Goal: Use online tool/utility: Utilize a website feature to perform a specific function

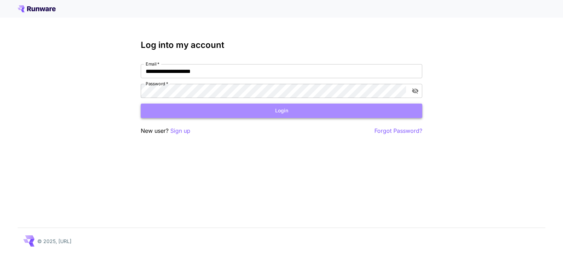
click at [263, 113] on button "Login" at bounding box center [281, 110] width 281 height 14
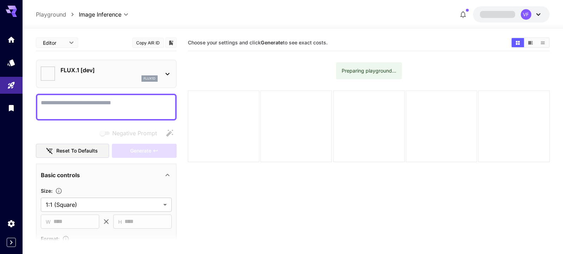
type input "**********"
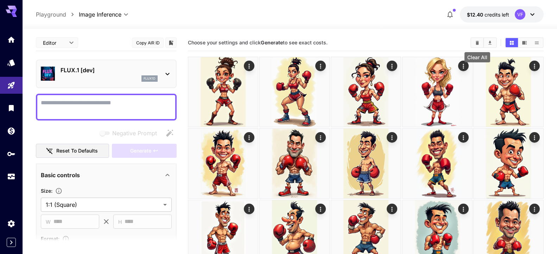
click at [477, 42] on icon "Clear All" at bounding box center [477, 42] width 5 height 5
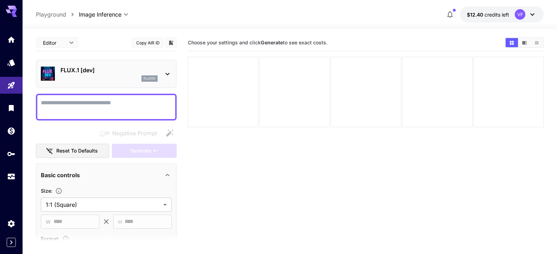
click at [60, 99] on textarea "Negative Prompt" at bounding box center [106, 106] width 131 height 17
paste textarea "**********"
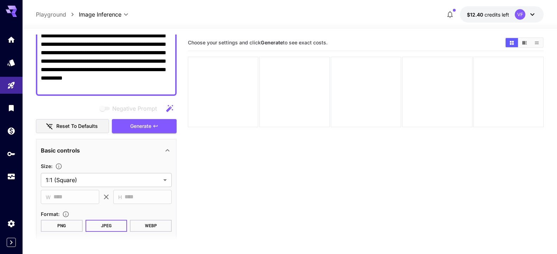
scroll to position [114, 0]
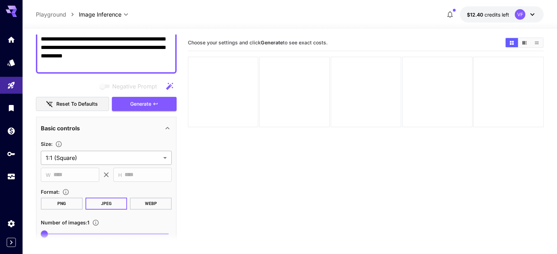
type textarea "**********"
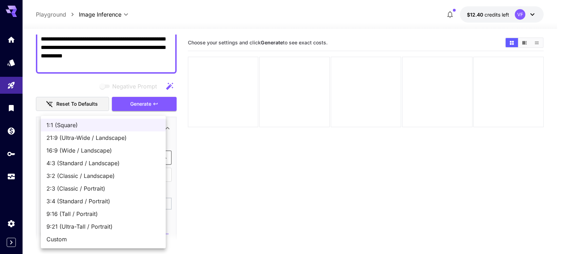
click at [157, 159] on body "**********" at bounding box center [281, 154] width 563 height 309
click at [128, 187] on span "2:3 (Classic / Portrait)" at bounding box center [103, 188] width 114 height 8
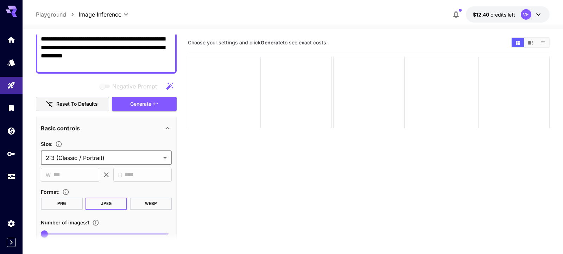
type input "**********"
type input "***"
type input "****"
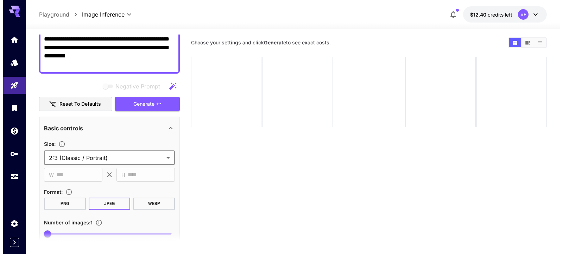
scroll to position [0, 0]
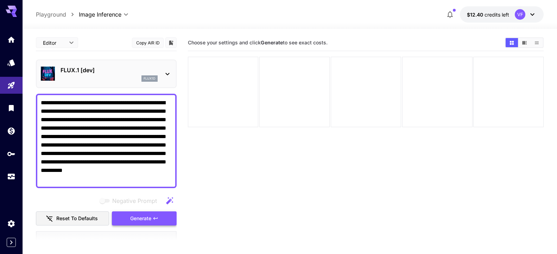
click at [141, 214] on button "Generate" at bounding box center [144, 218] width 65 height 14
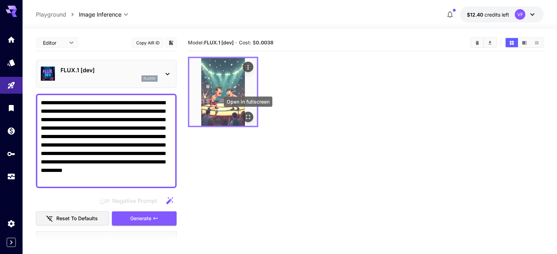
click at [250, 115] on icon "Open in fullscreen" at bounding box center [247, 116] width 7 height 7
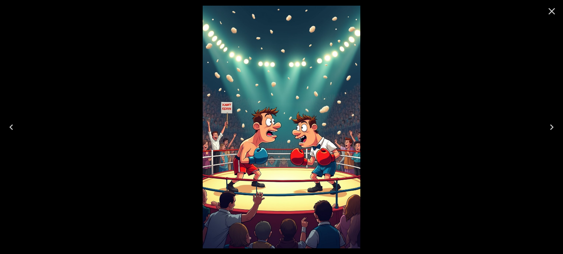
click at [549, 11] on icon "Close" at bounding box center [551, 11] width 11 height 11
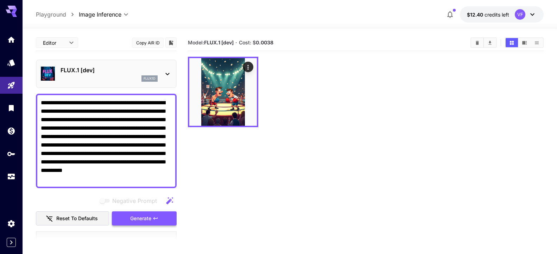
click at [136, 214] on button "Generate" at bounding box center [144, 218] width 65 height 14
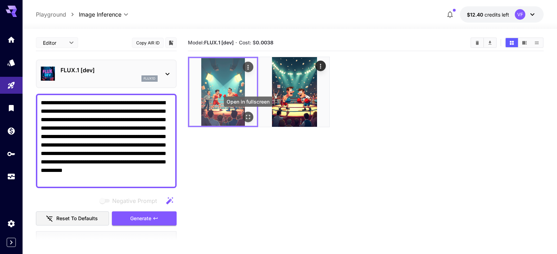
click at [245, 116] on icon "Open in fullscreen" at bounding box center [247, 116] width 7 height 7
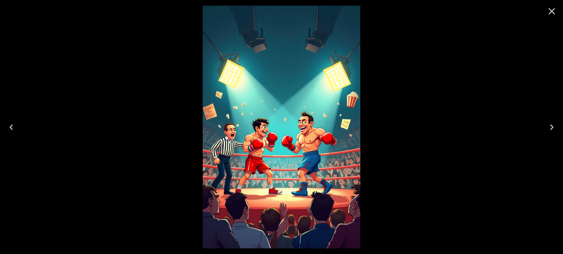
click at [547, 119] on button "Next" at bounding box center [551, 127] width 23 height 28
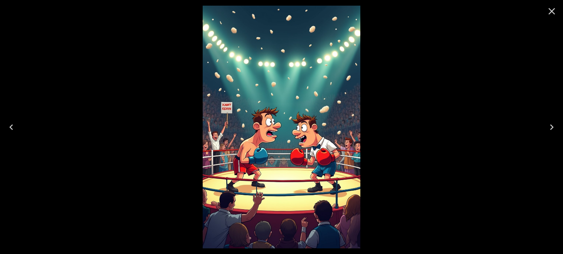
click at [8, 127] on icon "Previous" at bounding box center [11, 126] width 11 height 11
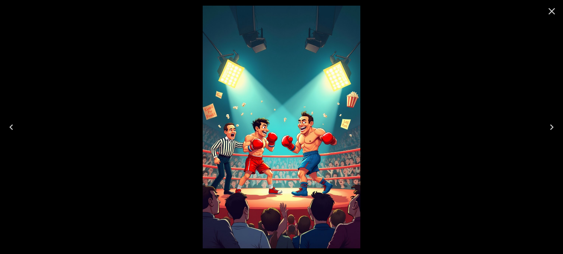
click at [551, 12] on icon "Close" at bounding box center [551, 11] width 7 height 7
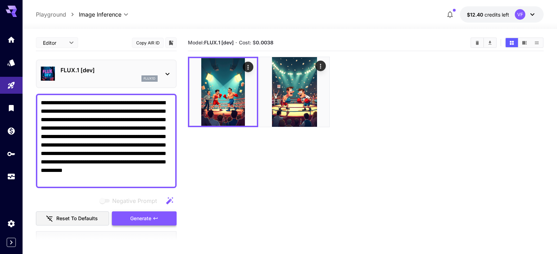
click at [139, 216] on span "Generate" at bounding box center [140, 218] width 21 height 9
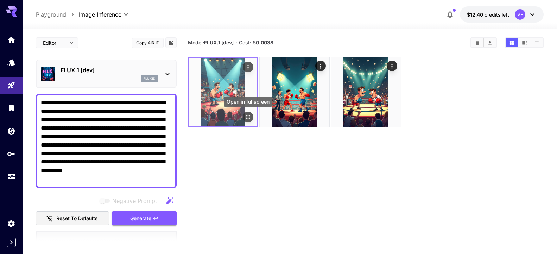
click at [247, 114] on icon "Open in fullscreen" at bounding box center [247, 116] width 7 height 7
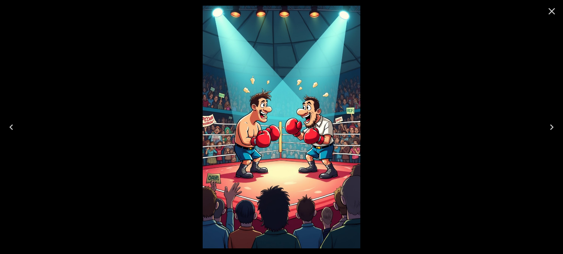
click at [560, 128] on button "Next" at bounding box center [551, 127] width 23 height 28
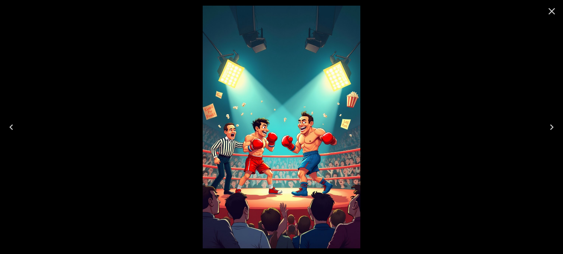
click at [560, 128] on button "Next" at bounding box center [551, 127] width 23 height 28
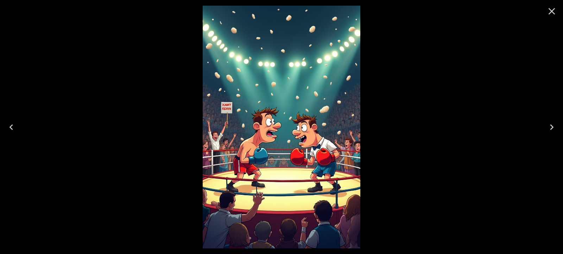
click at [547, 6] on icon "Close" at bounding box center [551, 11] width 11 height 11
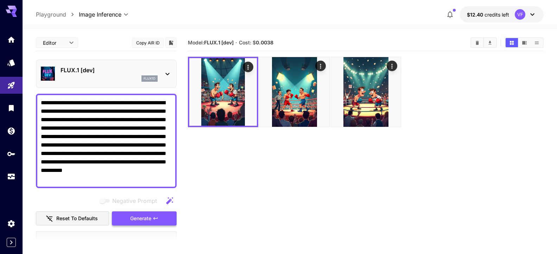
click at [143, 215] on span "Generate" at bounding box center [140, 218] width 21 height 9
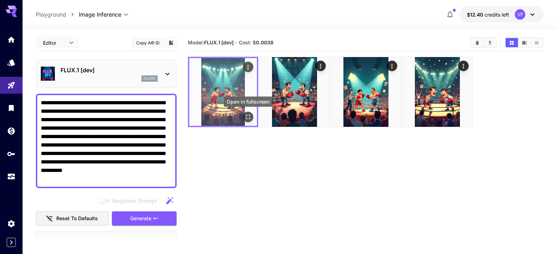
click at [246, 113] on button "Open in fullscreen" at bounding box center [248, 117] width 11 height 11
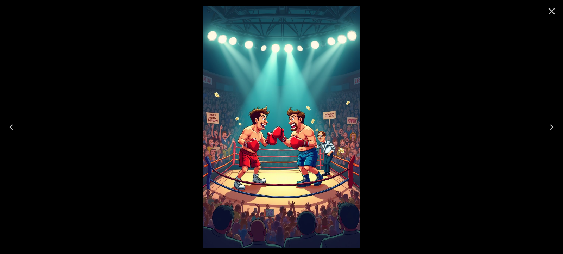
click at [553, 10] on icon "Close" at bounding box center [551, 11] width 7 height 7
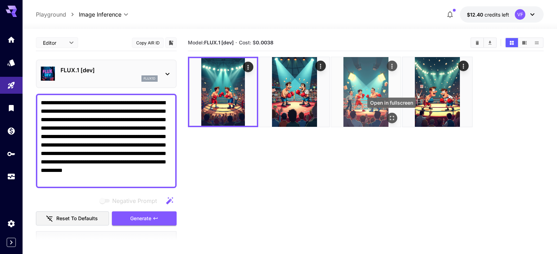
click at [394, 117] on icon "Open in fullscreen" at bounding box center [391, 117] width 7 height 7
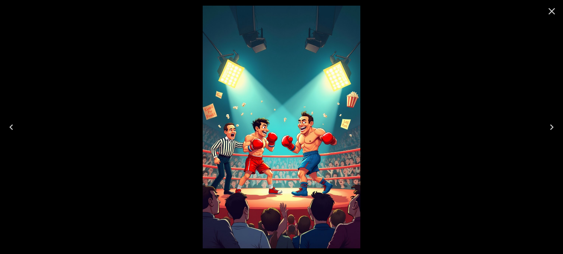
click at [553, 17] on button "Close" at bounding box center [551, 11] width 17 height 17
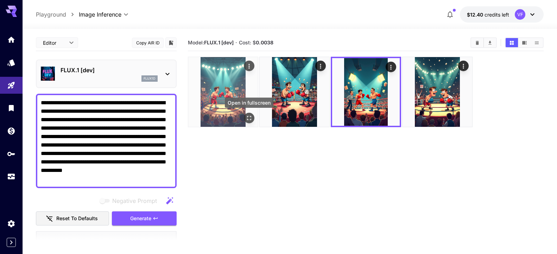
click at [249, 115] on icon "Open in fullscreen" at bounding box center [249, 117] width 7 height 7
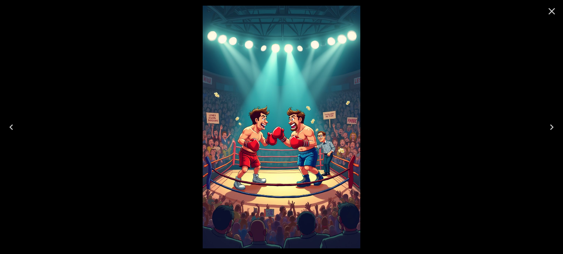
click at [546, 11] on button "Close" at bounding box center [551, 11] width 17 height 17
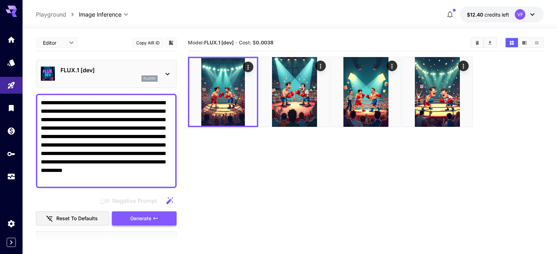
click at [153, 218] on icon "button" at bounding box center [156, 218] width 6 height 6
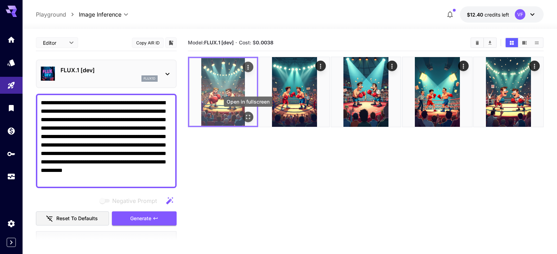
click at [251, 119] on icon "Open in fullscreen" at bounding box center [247, 116] width 7 height 7
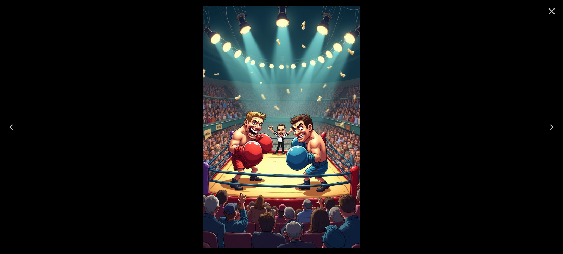
click at [549, 10] on icon "Close" at bounding box center [551, 11] width 11 height 11
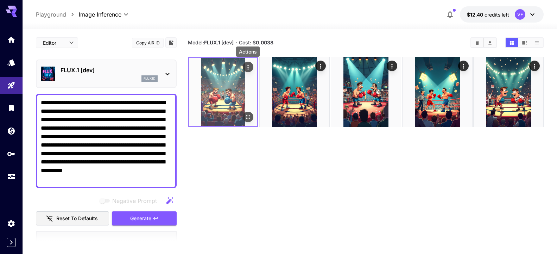
click at [248, 66] on icon "Actions" at bounding box center [247, 67] width 7 height 7
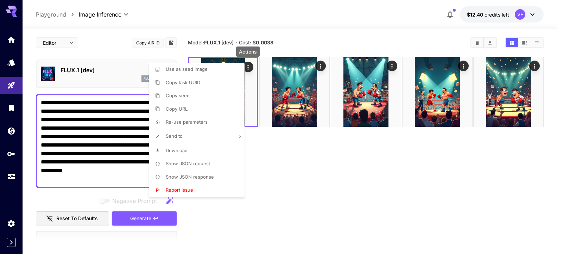
click at [180, 149] on span "Download" at bounding box center [177, 150] width 22 height 6
click at [194, 14] on div at bounding box center [281, 127] width 563 height 254
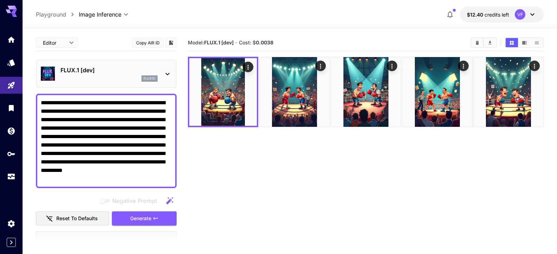
click at [87, 112] on textarea "**********" at bounding box center [103, 140] width 125 height 84
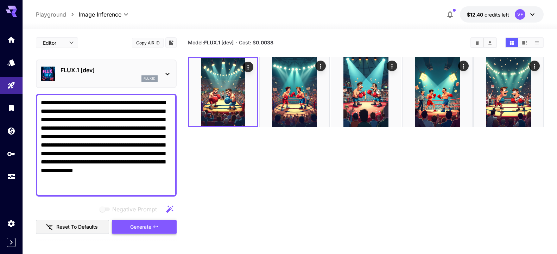
click at [134, 225] on span "Generate" at bounding box center [140, 226] width 21 height 9
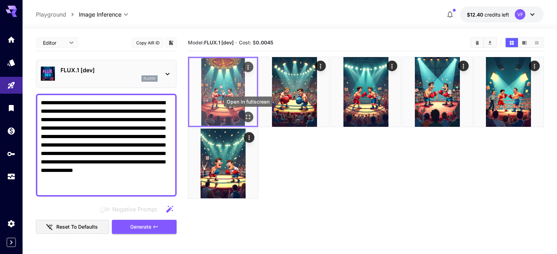
click at [247, 115] on icon "Open in fullscreen" at bounding box center [247, 116] width 7 height 7
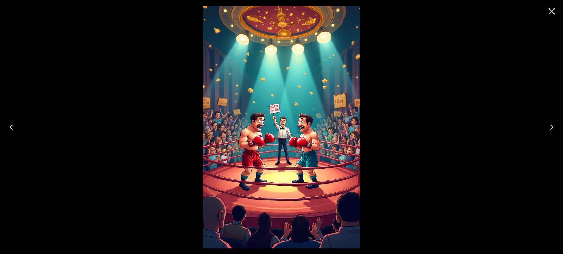
click at [552, 11] on icon "Close" at bounding box center [551, 11] width 7 height 7
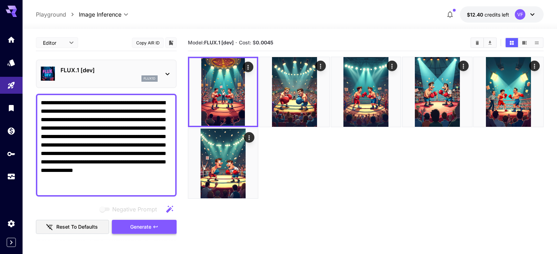
click at [135, 223] on span "Generate" at bounding box center [140, 226] width 21 height 9
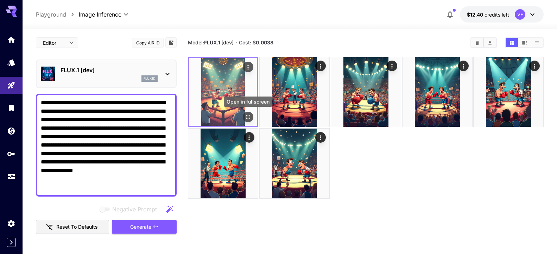
click at [247, 116] on icon "Open in fullscreen" at bounding box center [247, 116] width 7 height 7
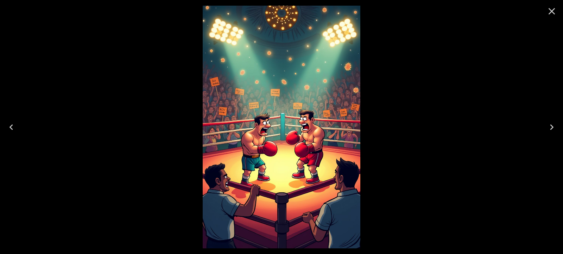
click at [549, 14] on icon "Close" at bounding box center [551, 11] width 11 height 11
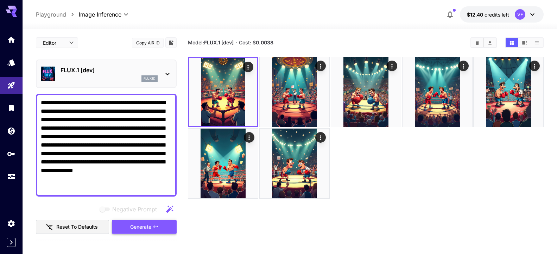
click at [139, 224] on span "Generate" at bounding box center [140, 226] width 21 height 9
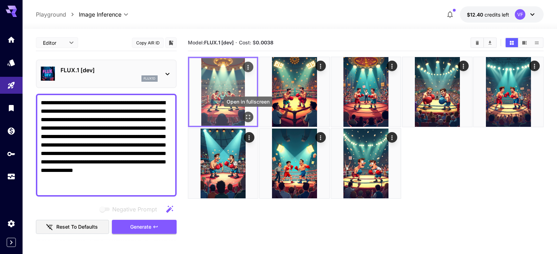
click at [246, 115] on icon "Open in fullscreen" at bounding box center [247, 116] width 7 height 7
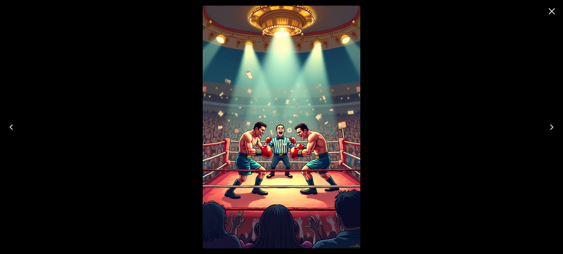
click at [552, 14] on icon "Close" at bounding box center [551, 11] width 11 height 11
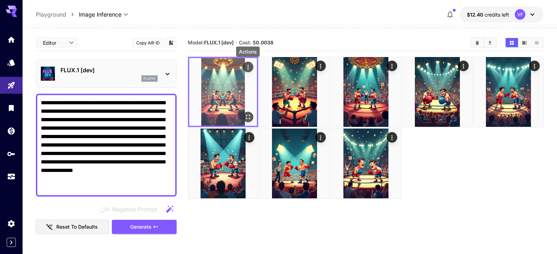
click at [244, 70] on button "Actions" at bounding box center [248, 67] width 11 height 11
click at [246, 65] on icon "Actions" at bounding box center [247, 67] width 7 height 7
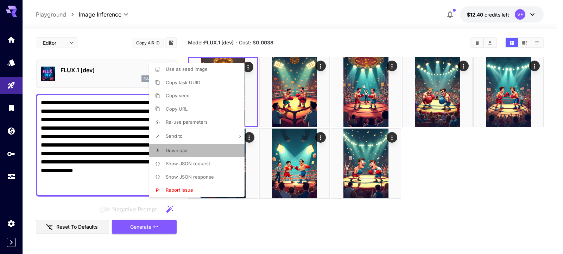
click at [189, 149] on li "Download" at bounding box center [199, 150] width 100 height 13
click at [141, 228] on div at bounding box center [281, 127] width 563 height 254
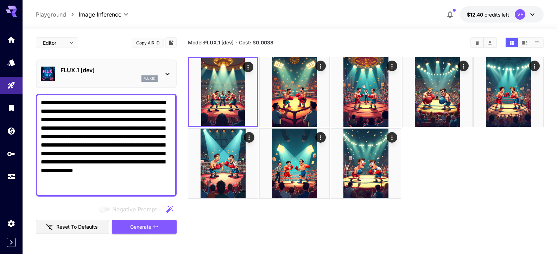
click at [141, 228] on span "Generate" at bounding box center [140, 226] width 21 height 9
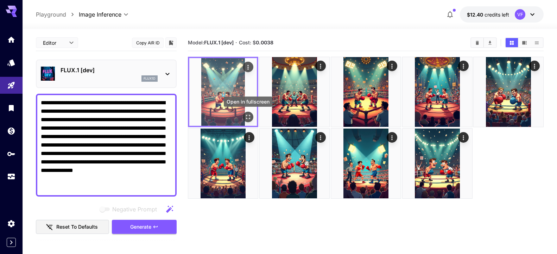
click at [245, 113] on button "Open in fullscreen" at bounding box center [248, 117] width 11 height 11
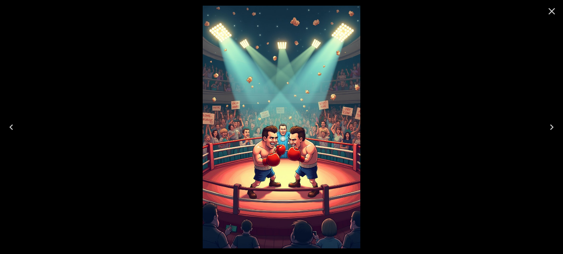
click at [549, 11] on icon "Close" at bounding box center [551, 11] width 11 height 11
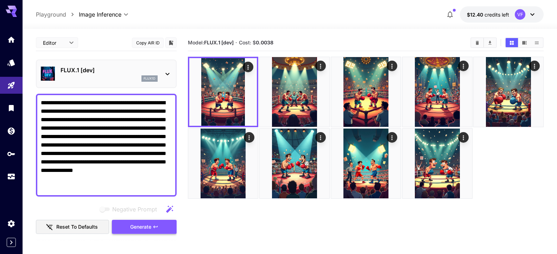
click at [147, 223] on button "Generate" at bounding box center [144, 226] width 65 height 14
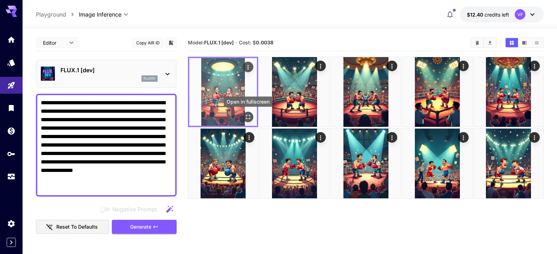
click at [249, 118] on icon "Open in fullscreen" at bounding box center [247, 116] width 7 height 7
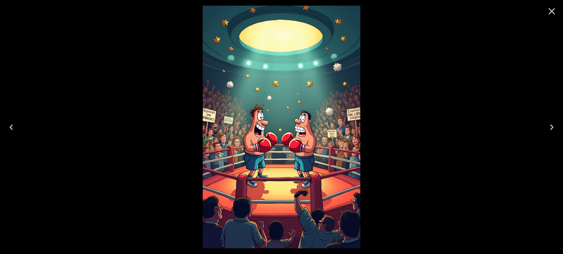
click at [553, 11] on icon "Close" at bounding box center [551, 11] width 7 height 7
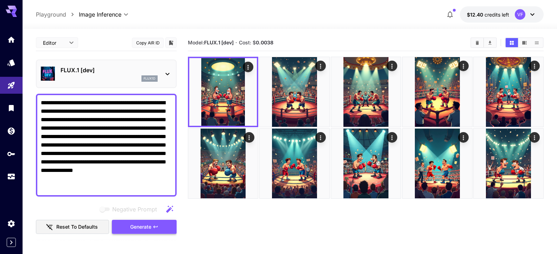
click at [137, 225] on span "Generate" at bounding box center [140, 226] width 21 height 9
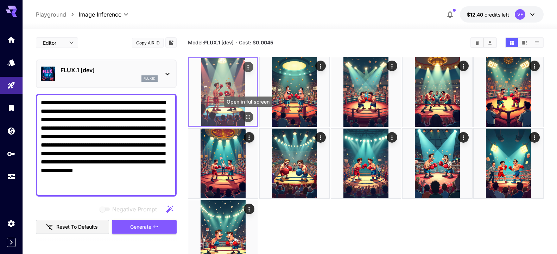
click at [252, 115] on button "Open in fullscreen" at bounding box center [248, 117] width 11 height 11
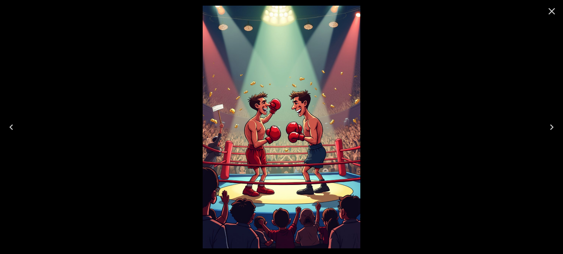
click at [549, 10] on icon "Close" at bounding box center [551, 11] width 11 height 11
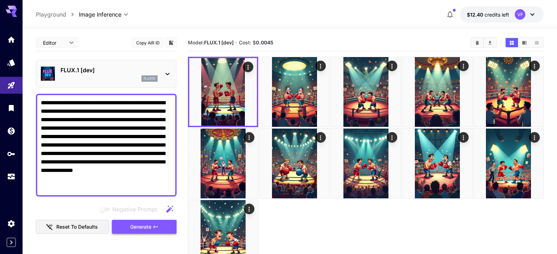
click at [142, 224] on span "Generate" at bounding box center [140, 226] width 21 height 9
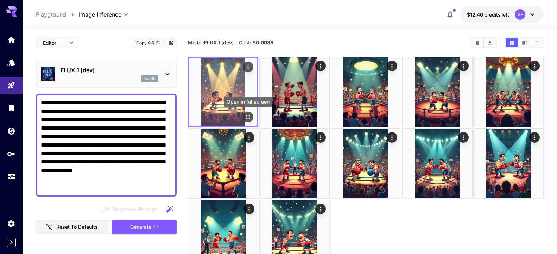
click at [248, 117] on icon "Open in fullscreen" at bounding box center [247, 116] width 7 height 7
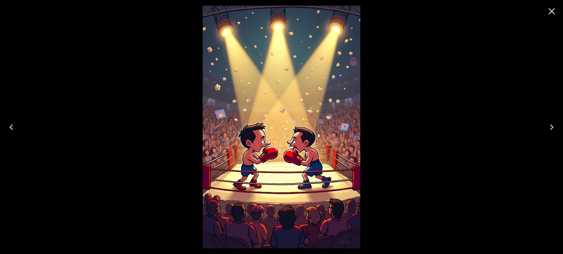
click at [552, 13] on icon "Close" at bounding box center [551, 11] width 11 height 11
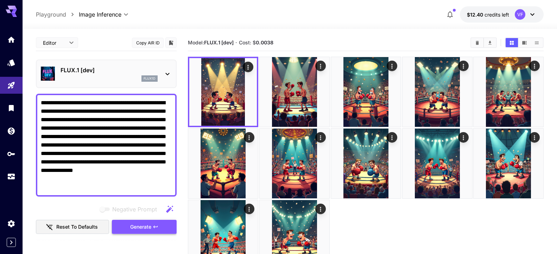
click at [135, 224] on span "Generate" at bounding box center [140, 226] width 21 height 9
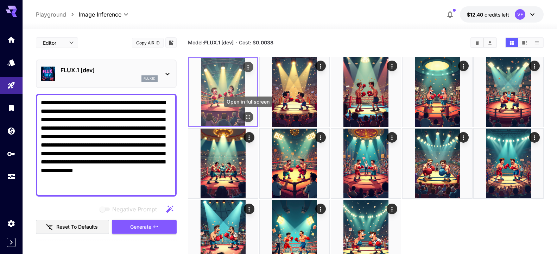
click at [249, 115] on icon "Open in fullscreen" at bounding box center [247, 116] width 7 height 7
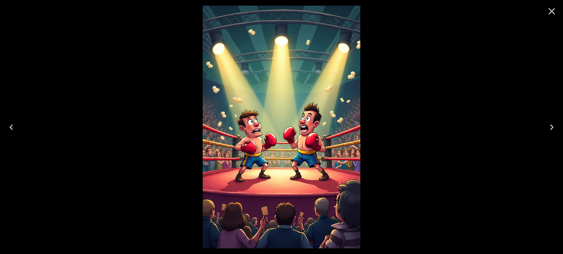
click at [556, 8] on icon "Close" at bounding box center [551, 11] width 11 height 11
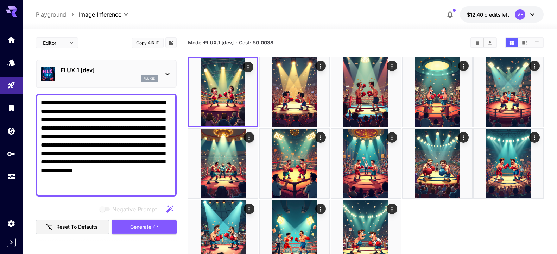
drag, startPoint x: 77, startPoint y: 189, endPoint x: 2, endPoint y: 57, distance: 152.4
click at [41, 98] on textarea "**********" at bounding box center [103, 144] width 125 height 93
paste textarea
type textarea "**********"
click at [138, 224] on span "Generate" at bounding box center [140, 226] width 21 height 9
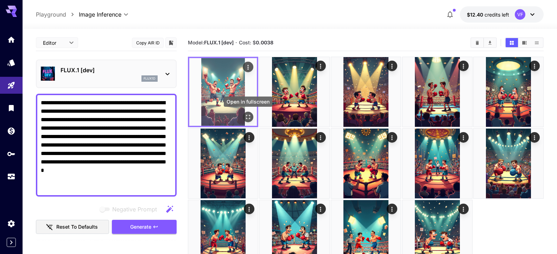
click at [246, 117] on icon "Open in fullscreen" at bounding box center [247, 116] width 7 height 7
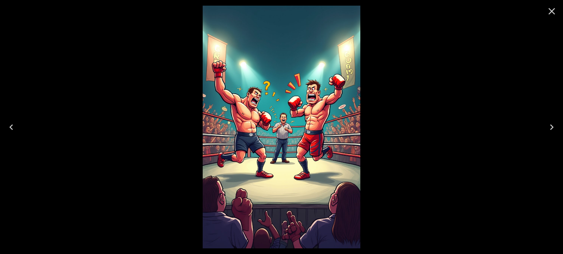
click at [549, 12] on icon "Close" at bounding box center [551, 11] width 11 height 11
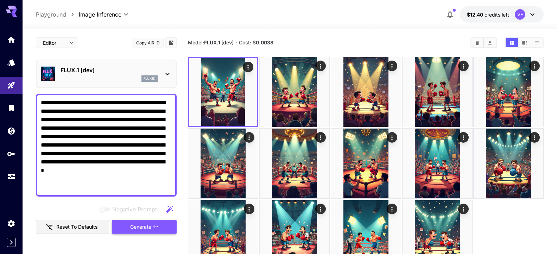
click at [130, 228] on span "Generate" at bounding box center [140, 226] width 21 height 9
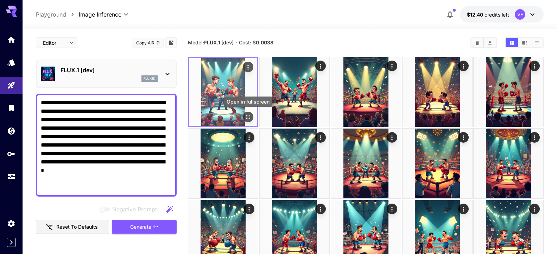
click at [246, 114] on icon "Open in fullscreen" at bounding box center [247, 116] width 7 height 7
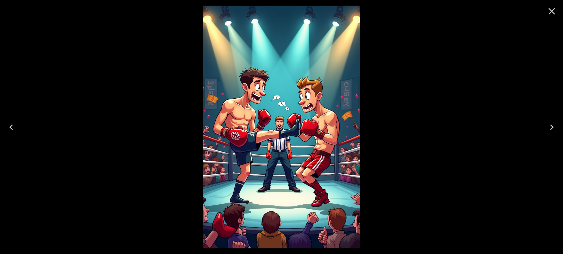
click at [550, 13] on icon "Close" at bounding box center [551, 11] width 7 height 7
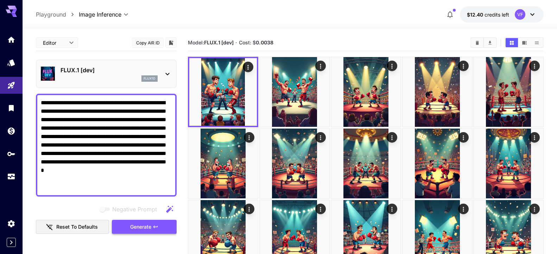
click at [143, 229] on span "Generate" at bounding box center [140, 226] width 21 height 9
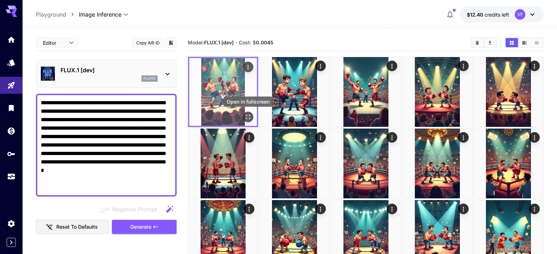
click at [243, 113] on div "Open in fullscreen" at bounding box center [248, 117] width 11 height 11
click at [248, 115] on icon "Open in fullscreen" at bounding box center [247, 116] width 7 height 7
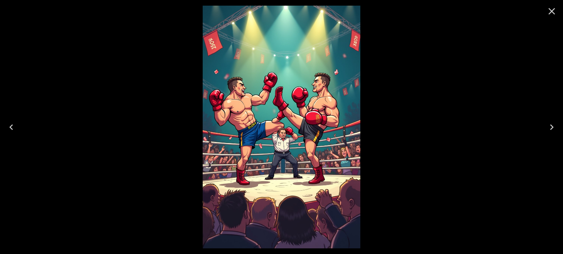
click at [553, 11] on icon "Close" at bounding box center [551, 11] width 7 height 7
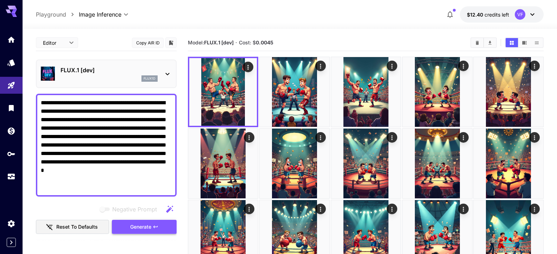
click at [146, 224] on span "Generate" at bounding box center [140, 226] width 21 height 9
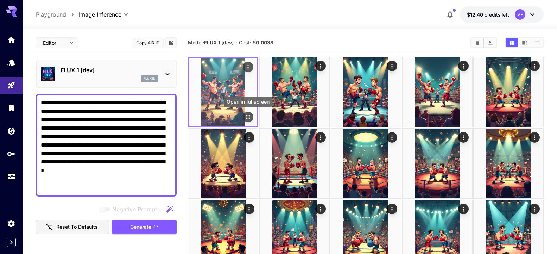
click at [249, 117] on icon "Open in fullscreen" at bounding box center [247, 116] width 7 height 7
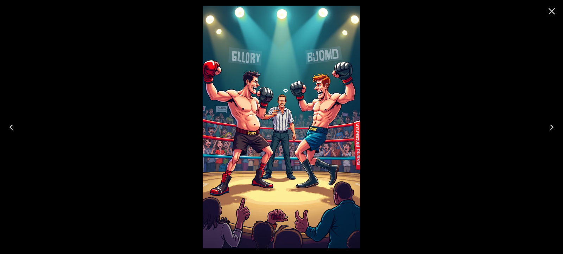
click at [548, 8] on icon "Close" at bounding box center [551, 11] width 11 height 11
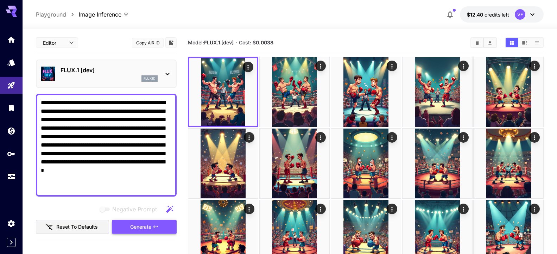
click at [146, 222] on button "Generate" at bounding box center [144, 226] width 65 height 14
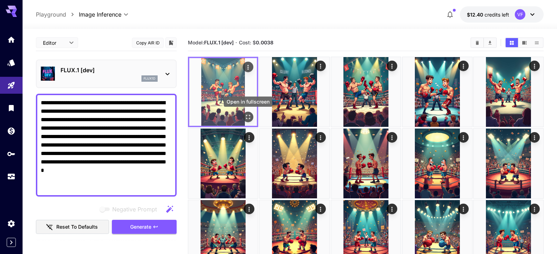
click at [247, 119] on icon "Open in fullscreen" at bounding box center [247, 116] width 7 height 7
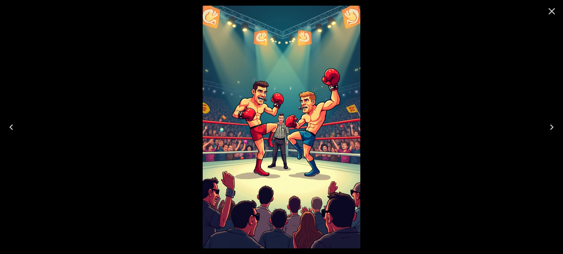
click at [549, 11] on icon "Close" at bounding box center [551, 11] width 11 height 11
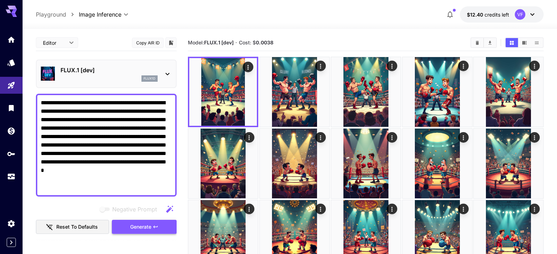
click at [125, 230] on button "Generate" at bounding box center [144, 226] width 65 height 14
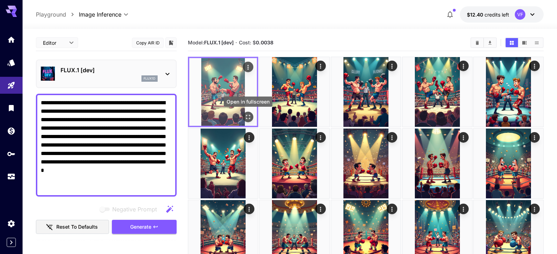
click at [245, 119] on icon "Open in fullscreen" at bounding box center [247, 116] width 7 height 7
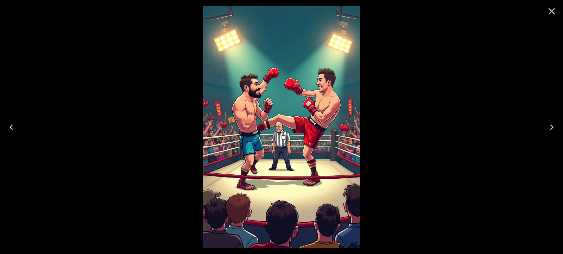
click at [550, 8] on icon "Close" at bounding box center [551, 11] width 11 height 11
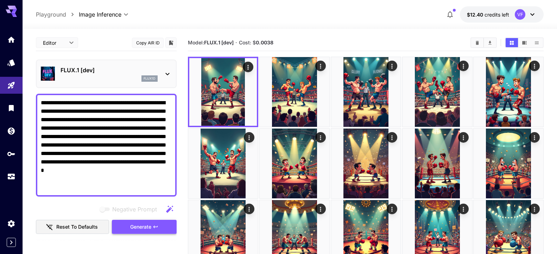
click at [144, 224] on span "Generate" at bounding box center [140, 226] width 21 height 9
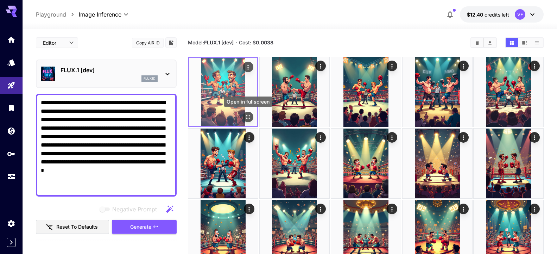
click at [246, 118] on icon "Open in fullscreen" at bounding box center [247, 116] width 7 height 7
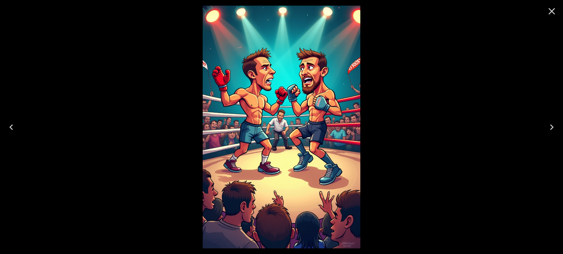
click at [554, 10] on icon "Close" at bounding box center [551, 11] width 11 height 11
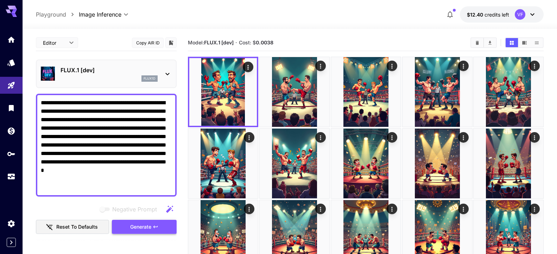
click at [136, 229] on span "Generate" at bounding box center [140, 226] width 21 height 9
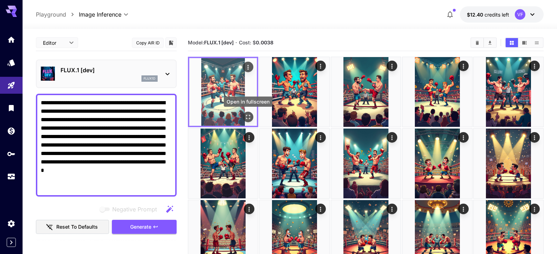
click at [248, 112] on button "Open in fullscreen" at bounding box center [248, 117] width 11 height 11
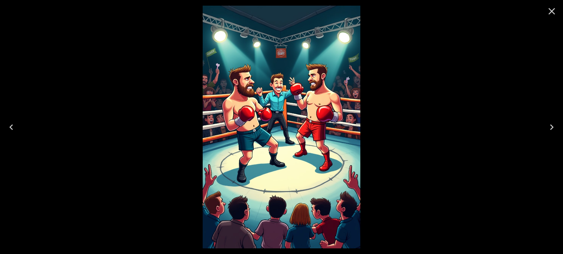
click at [548, 133] on button "Next" at bounding box center [551, 127] width 23 height 28
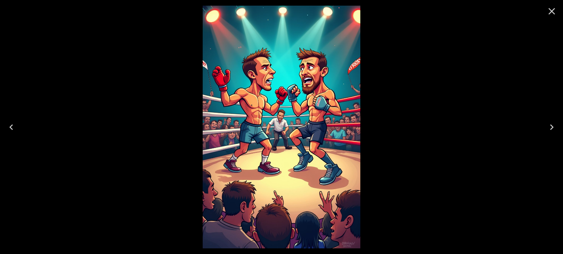
click at [548, 133] on button "Next" at bounding box center [551, 127] width 23 height 28
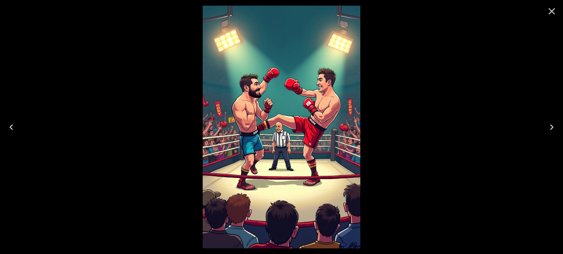
click at [548, 133] on button "Next" at bounding box center [551, 127] width 23 height 28
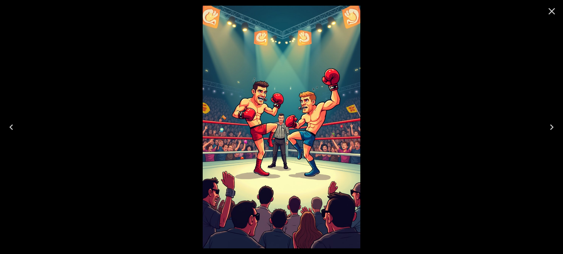
click at [548, 133] on button "Next" at bounding box center [551, 127] width 23 height 28
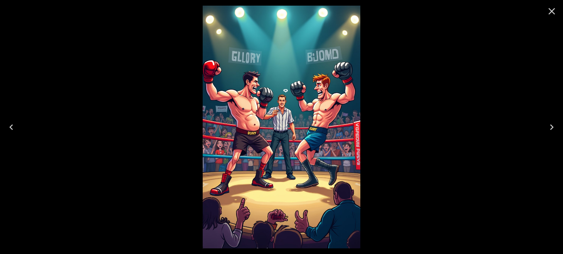
click at [548, 133] on button "Next" at bounding box center [551, 127] width 23 height 28
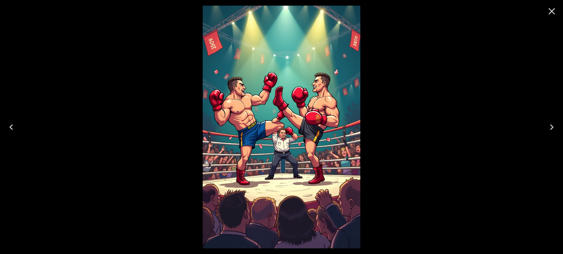
click at [548, 133] on button "Next" at bounding box center [551, 127] width 23 height 28
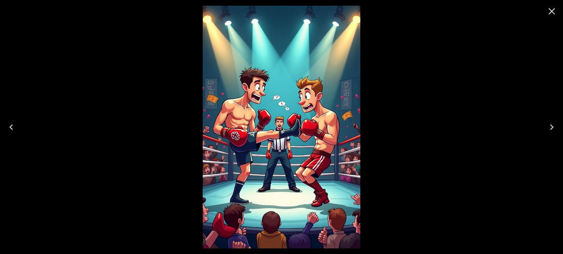
click at [548, 133] on button "Next" at bounding box center [551, 127] width 23 height 28
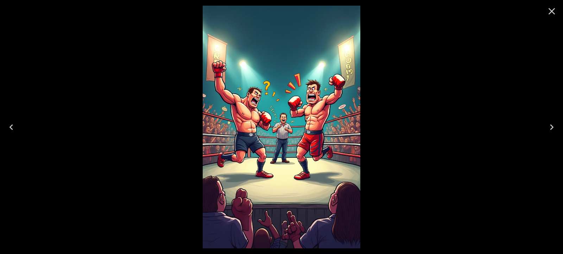
click at [555, 7] on icon "Close" at bounding box center [551, 11] width 11 height 11
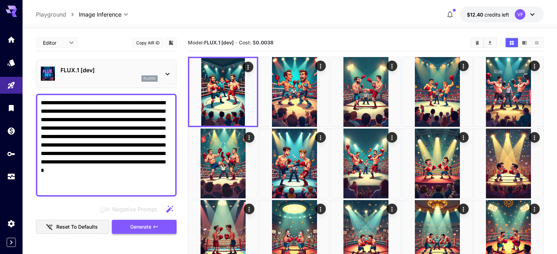
click at [139, 223] on span "Generate" at bounding box center [140, 226] width 21 height 9
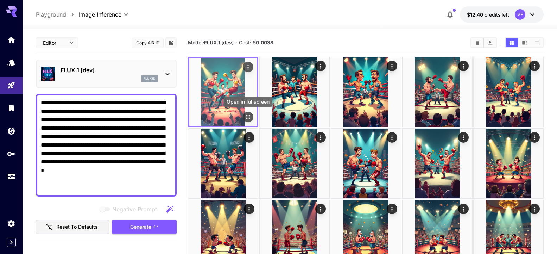
click at [249, 115] on icon "Open in fullscreen" at bounding box center [247, 116] width 7 height 7
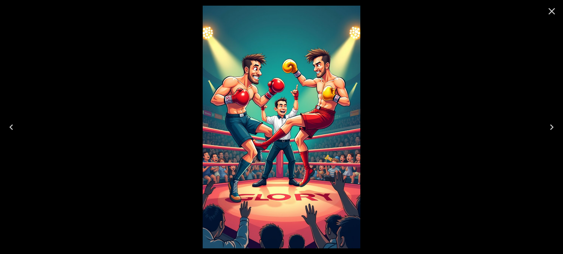
click at [547, 9] on icon "Close" at bounding box center [551, 11] width 11 height 11
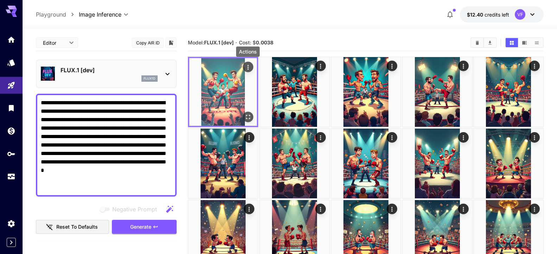
click at [244, 67] on button "Actions" at bounding box center [248, 67] width 11 height 11
click at [244, 116] on icon "Open in fullscreen" at bounding box center [247, 116] width 7 height 7
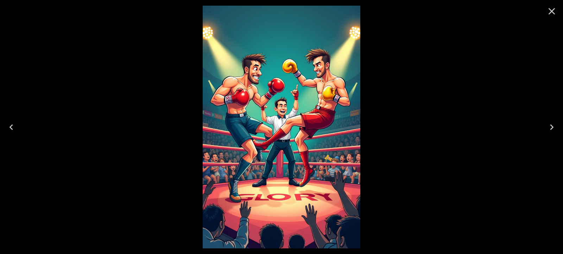
click at [548, 8] on icon "Close" at bounding box center [551, 11] width 11 height 11
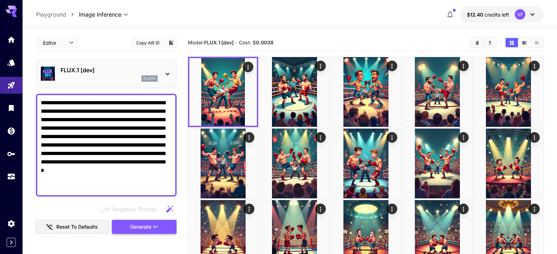
click at [147, 225] on button "Generate" at bounding box center [144, 226] width 65 height 14
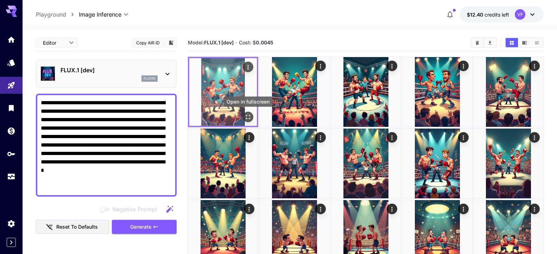
click at [244, 112] on div "Open in fullscreen" at bounding box center [248, 117] width 11 height 11
click at [247, 116] on icon "Open in fullscreen" at bounding box center [247, 116] width 7 height 7
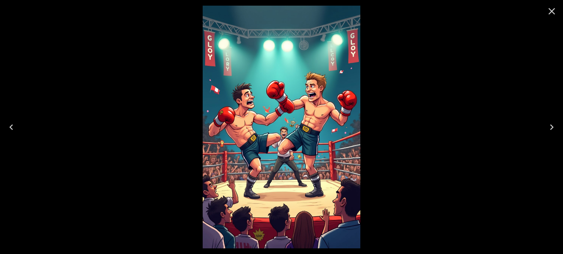
click at [553, 11] on icon "Close" at bounding box center [551, 11] width 11 height 11
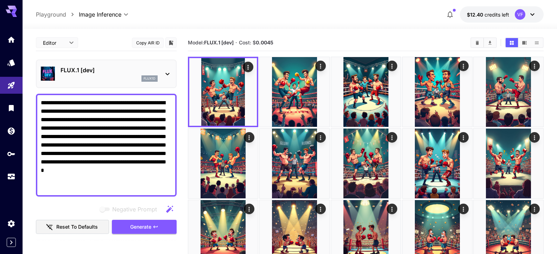
click at [553, 11] on div "**********" at bounding box center [290, 14] width 534 height 29
click at [140, 223] on span "Generate" at bounding box center [140, 226] width 21 height 9
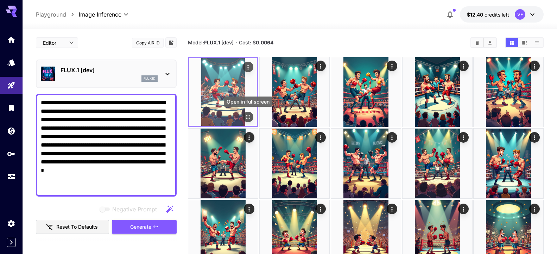
click at [249, 116] on icon "Open in fullscreen" at bounding box center [247, 116] width 7 height 7
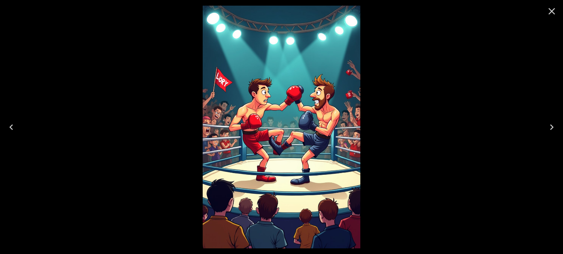
click at [549, 9] on icon "Close" at bounding box center [551, 11] width 11 height 11
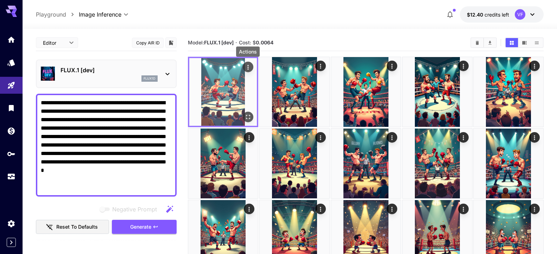
click at [248, 65] on icon "Actions" at bounding box center [247, 67] width 7 height 7
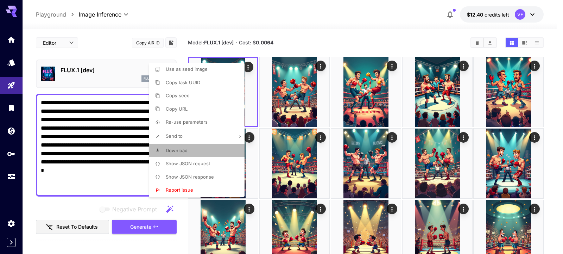
click at [191, 150] on li "Download" at bounding box center [199, 150] width 100 height 13
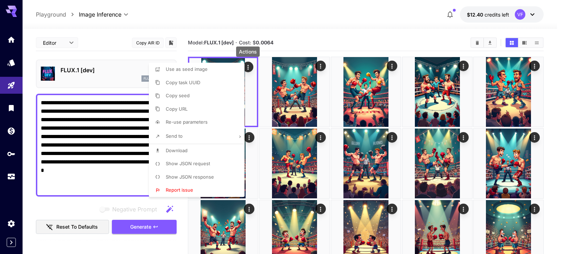
click at [140, 225] on div at bounding box center [281, 127] width 563 height 254
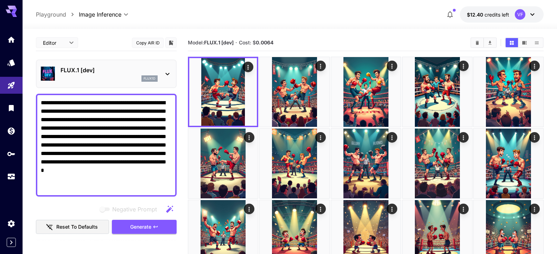
click at [140, 225] on span "Generate" at bounding box center [140, 226] width 21 height 9
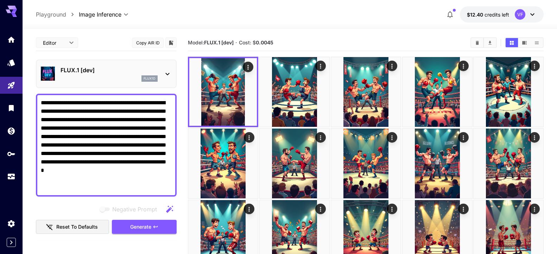
click at [140, 225] on span "Generate" at bounding box center [140, 226] width 21 height 9
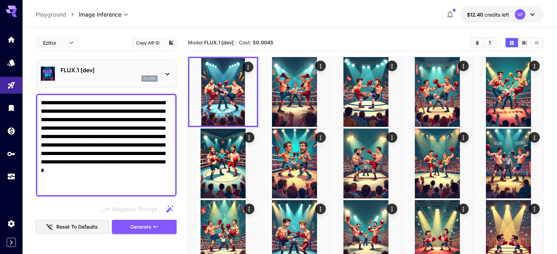
click at [140, 225] on span "Generate" at bounding box center [140, 226] width 21 height 9
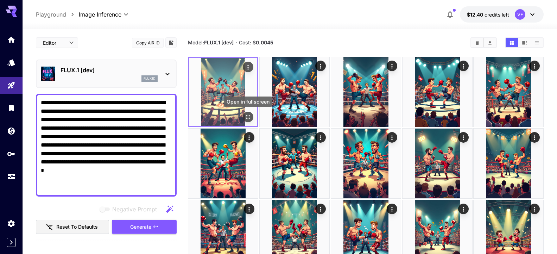
click at [245, 118] on icon "Open in fullscreen" at bounding box center [247, 116] width 7 height 7
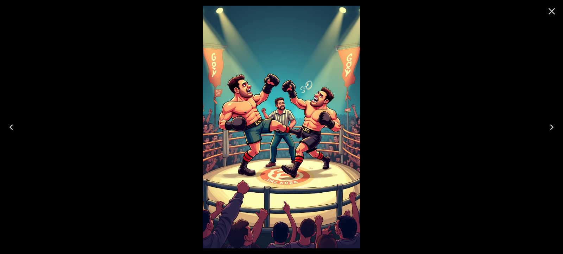
click at [549, 12] on icon "Close" at bounding box center [551, 11] width 11 height 11
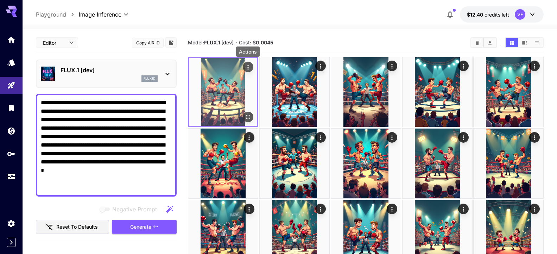
click at [249, 64] on div "Actions" at bounding box center [247, 67] width 7 height 8
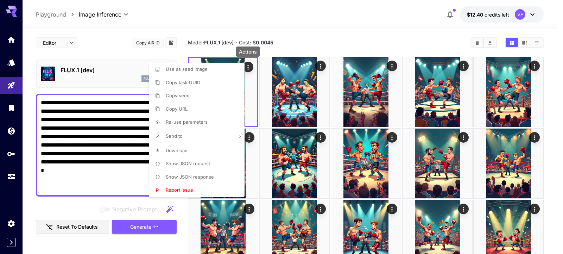
click at [185, 148] on span "Download" at bounding box center [177, 150] width 22 height 6
click at [236, 23] on div at bounding box center [281, 127] width 563 height 254
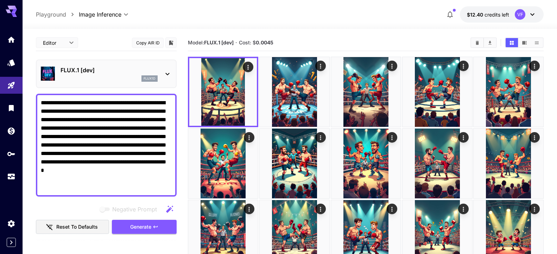
click at [41, 108] on textarea "**********" at bounding box center [103, 144] width 125 height 93
click at [139, 223] on span "Generate" at bounding box center [140, 226] width 21 height 9
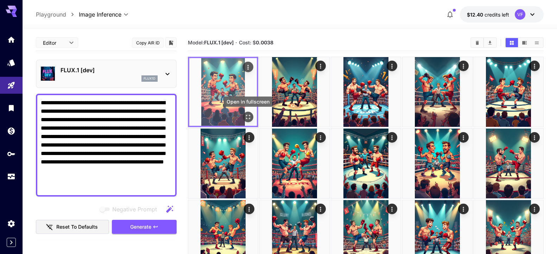
click at [248, 115] on icon "Open in fullscreen" at bounding box center [247, 116] width 7 height 7
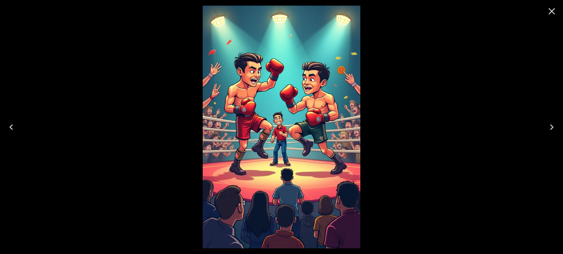
click at [550, 8] on icon "Close" at bounding box center [551, 11] width 11 height 11
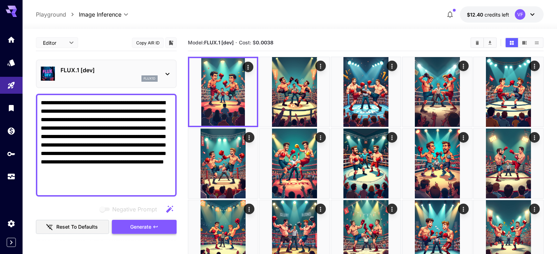
click at [144, 220] on button "Generate" at bounding box center [144, 226] width 65 height 14
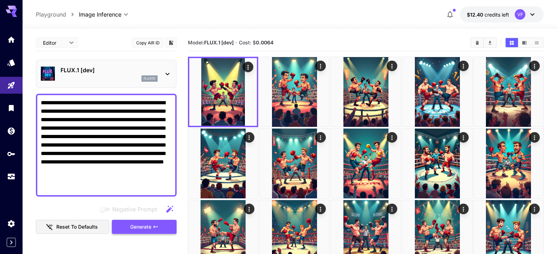
click at [137, 226] on span "Generate" at bounding box center [140, 226] width 21 height 9
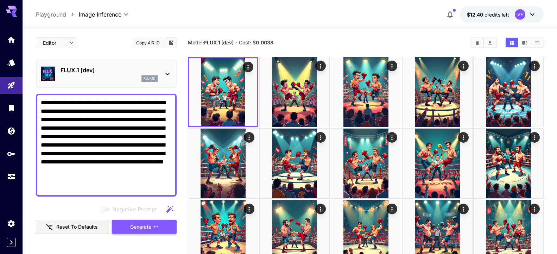
click at [137, 226] on span "Generate" at bounding box center [140, 226] width 21 height 9
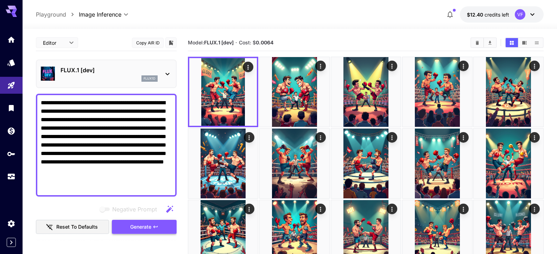
click at [137, 226] on span "Generate" at bounding box center [140, 226] width 21 height 9
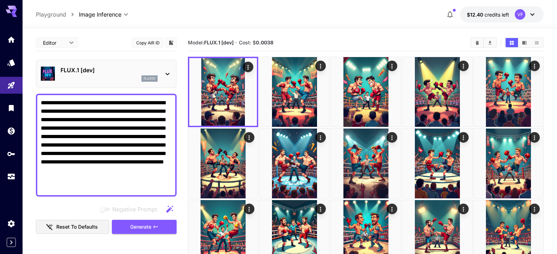
click at [161, 103] on textarea "**********" at bounding box center [103, 144] width 125 height 93
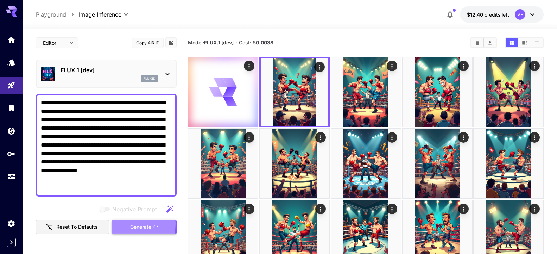
click at [130, 223] on span "Generate" at bounding box center [140, 226] width 21 height 9
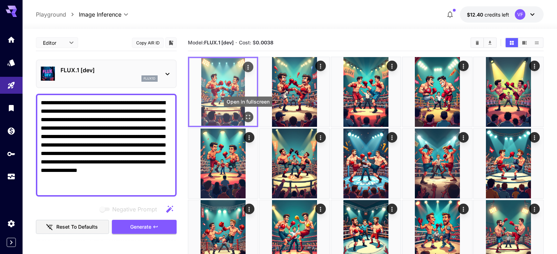
click at [246, 119] on icon "Open in fullscreen" at bounding box center [247, 116] width 7 height 7
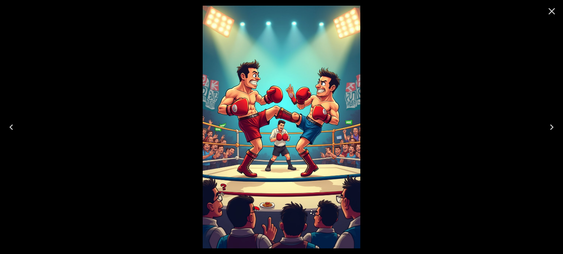
click at [553, 9] on icon "Close" at bounding box center [551, 11] width 11 height 11
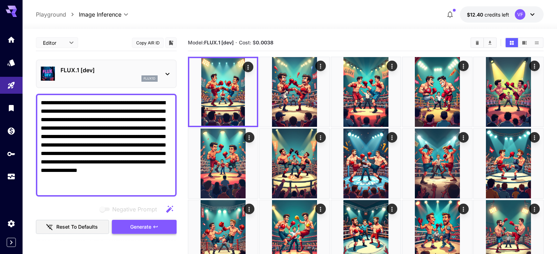
click at [142, 225] on span "Generate" at bounding box center [140, 226] width 21 height 9
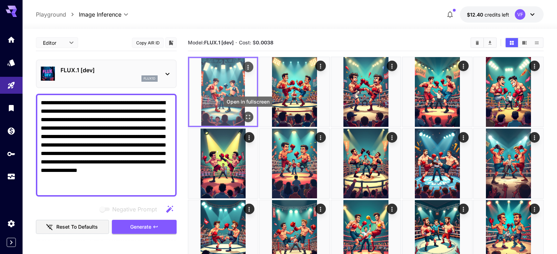
click at [246, 119] on icon "Open in fullscreen" at bounding box center [247, 116] width 7 height 7
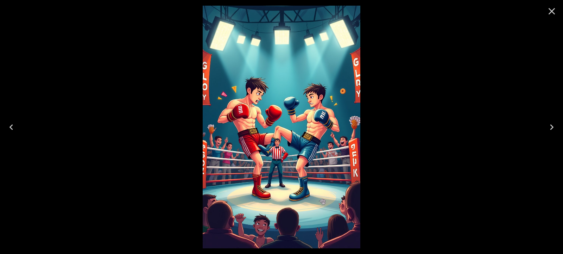
click at [554, 8] on icon "Close" at bounding box center [551, 11] width 11 height 11
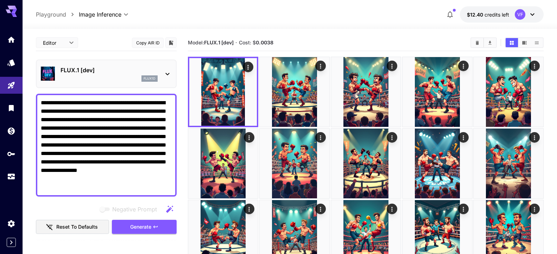
click at [113, 177] on textarea "**********" at bounding box center [103, 144] width 125 height 93
click at [138, 223] on span "Generate" at bounding box center [140, 226] width 21 height 9
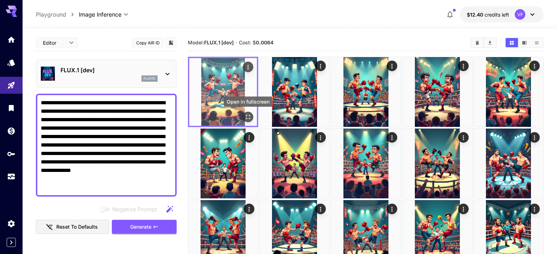
click at [243, 117] on button "Open in fullscreen" at bounding box center [248, 117] width 11 height 11
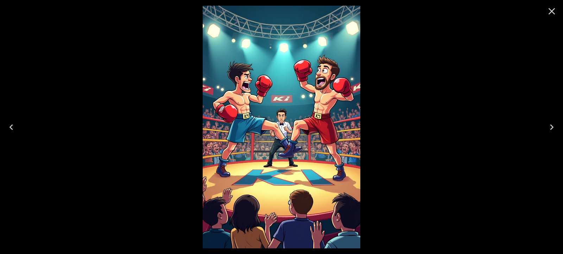
click at [549, 14] on icon "Close" at bounding box center [551, 11] width 7 height 7
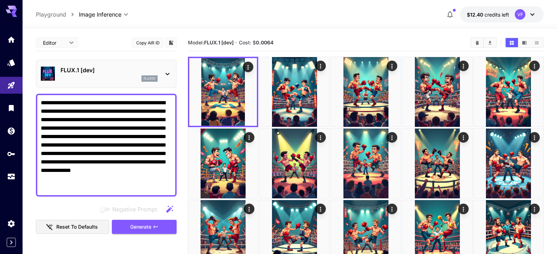
click at [116, 178] on textarea "**********" at bounding box center [103, 144] width 125 height 93
click at [130, 222] on span "Generate" at bounding box center [140, 226] width 21 height 9
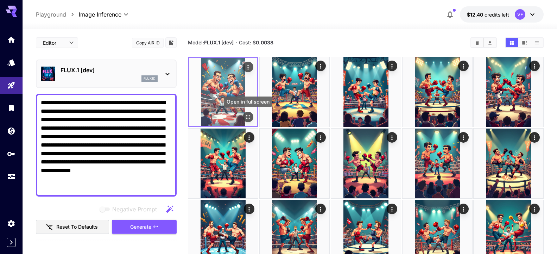
click at [246, 113] on button "Open in fullscreen" at bounding box center [248, 117] width 11 height 11
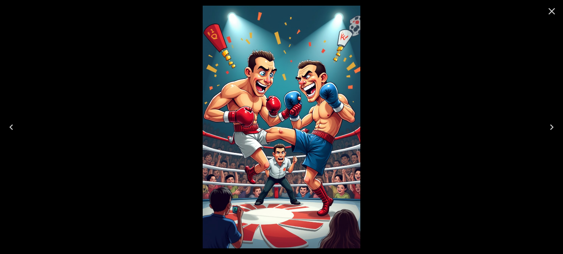
click at [554, 8] on icon "Close" at bounding box center [551, 11] width 11 height 11
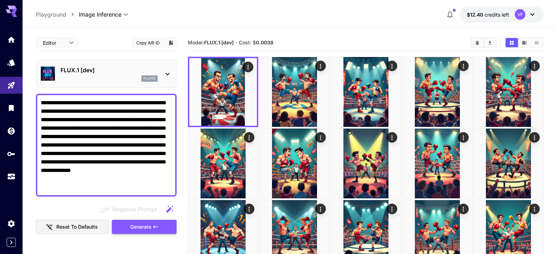
click at [153, 225] on icon "button" at bounding box center [156, 227] width 6 height 6
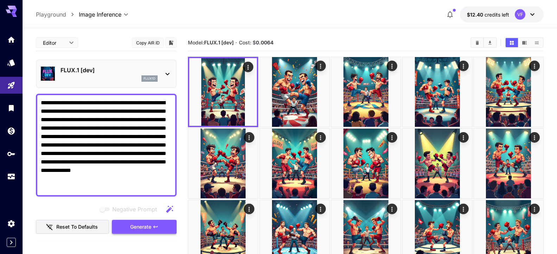
click at [153, 225] on icon "button" at bounding box center [156, 227] width 6 height 6
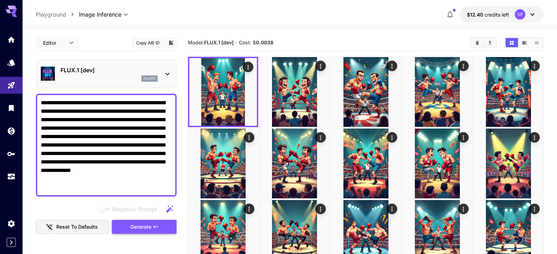
click at [153, 225] on icon "button" at bounding box center [156, 227] width 6 height 6
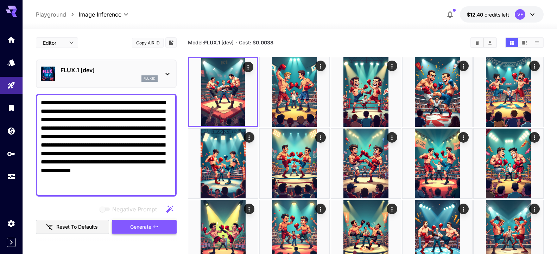
click at [153, 225] on icon "button" at bounding box center [156, 227] width 6 height 6
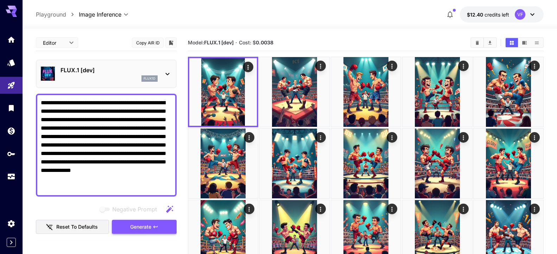
click at [153, 225] on icon "button" at bounding box center [156, 227] width 6 height 6
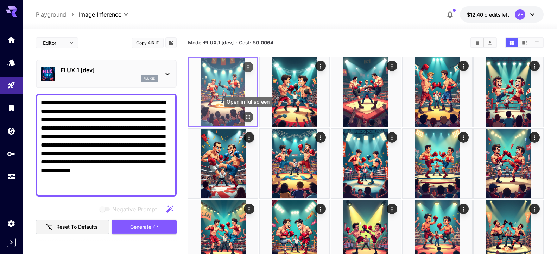
click at [248, 116] on icon "Open in fullscreen" at bounding box center [247, 116] width 7 height 7
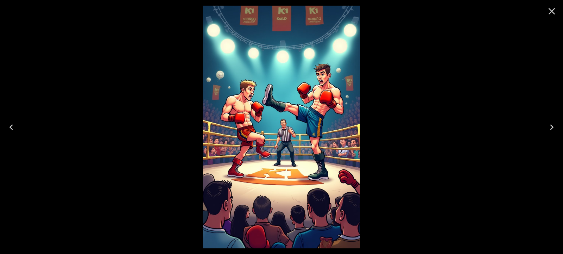
click at [552, 8] on icon "Close" at bounding box center [551, 11] width 11 height 11
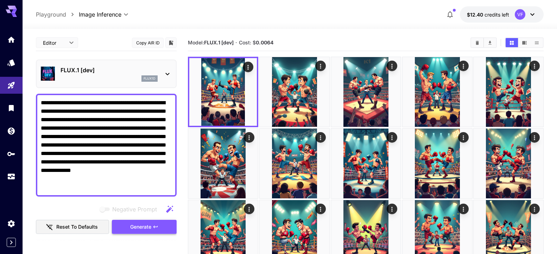
click at [136, 225] on span "Generate" at bounding box center [140, 226] width 21 height 9
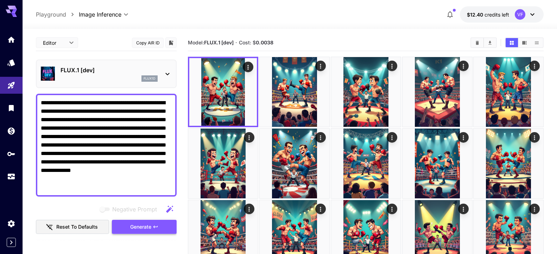
click at [136, 225] on span "Generate" at bounding box center [140, 226] width 21 height 9
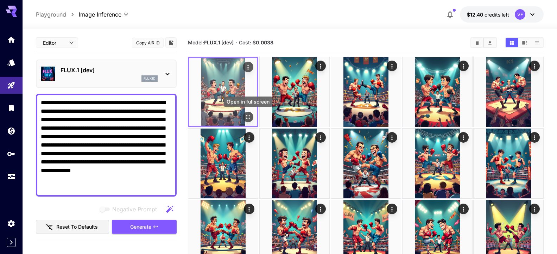
click at [246, 118] on icon "Open in fullscreen" at bounding box center [248, 117] width 4 height 4
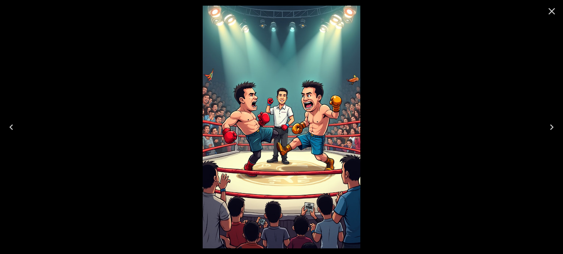
click at [553, 9] on icon "Close" at bounding box center [551, 11] width 7 height 7
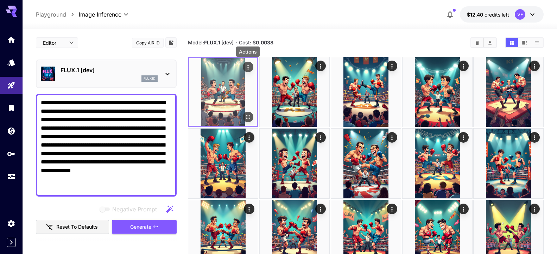
click at [248, 66] on icon "Actions" at bounding box center [247, 67] width 7 height 7
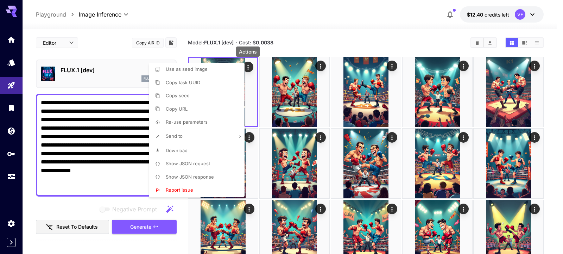
click at [188, 152] on li "Download" at bounding box center [199, 150] width 100 height 13
click at [141, 226] on div at bounding box center [281, 127] width 563 height 254
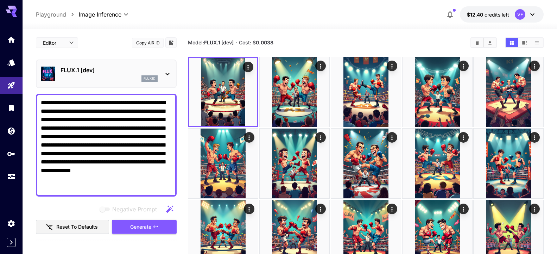
click at [141, 226] on span "Generate" at bounding box center [140, 226] width 21 height 9
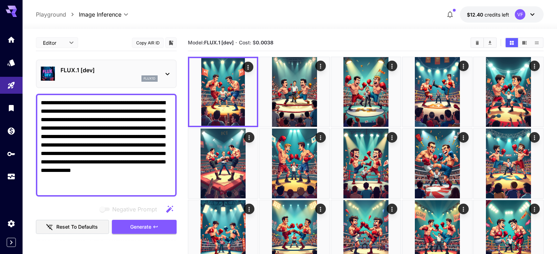
drag, startPoint x: 119, startPoint y: 188, endPoint x: 34, endPoint y: 101, distance: 120.9
click at [41, 101] on textarea "**********" at bounding box center [103, 144] width 125 height 93
paste textarea "**********"
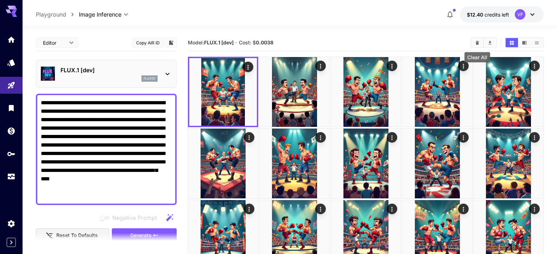
type textarea "**********"
click at [477, 44] on icon "Clear All" at bounding box center [477, 42] width 3 height 4
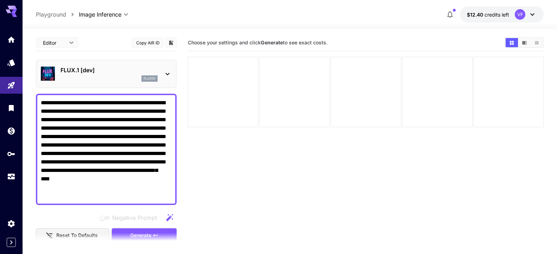
click at [138, 230] on button "Generate" at bounding box center [144, 235] width 65 height 14
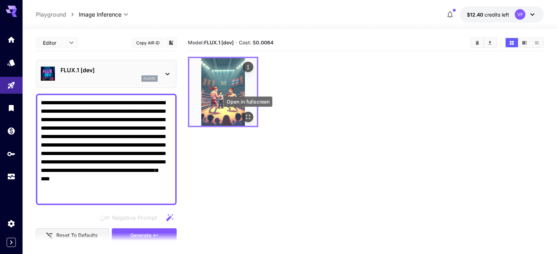
click at [246, 113] on icon "Open in fullscreen" at bounding box center [247, 116] width 7 height 7
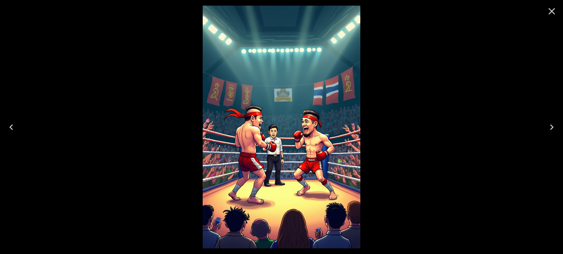
click at [553, 13] on icon "Close" at bounding box center [551, 11] width 7 height 7
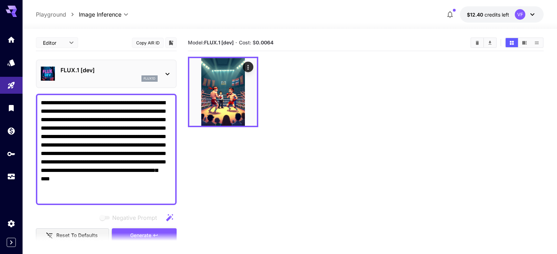
click at [127, 229] on button "Generate" at bounding box center [144, 235] width 65 height 14
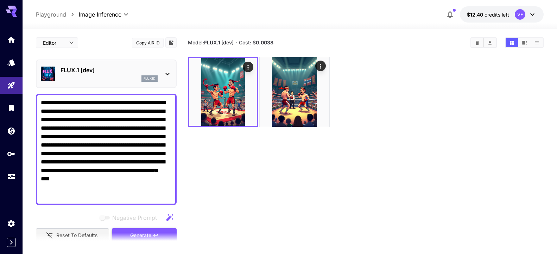
click at [127, 229] on button "Generate" at bounding box center [144, 235] width 65 height 14
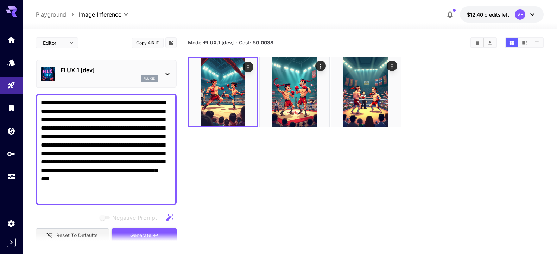
click at [127, 229] on button "Generate" at bounding box center [144, 235] width 65 height 14
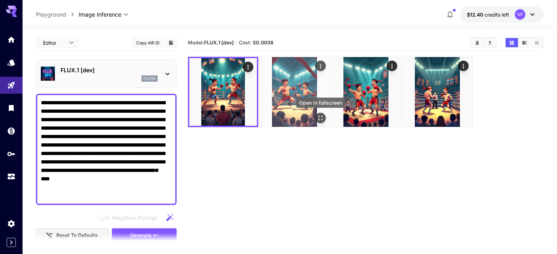
click at [320, 118] on icon "Open in fullscreen" at bounding box center [320, 117] width 7 height 7
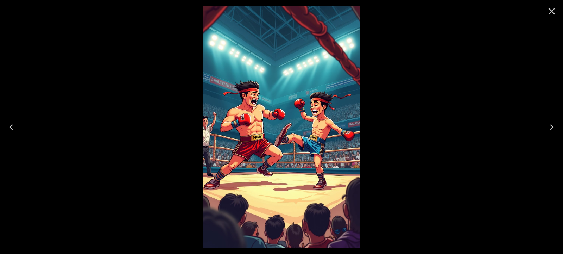
click at [550, 10] on icon "Close" at bounding box center [551, 11] width 7 height 7
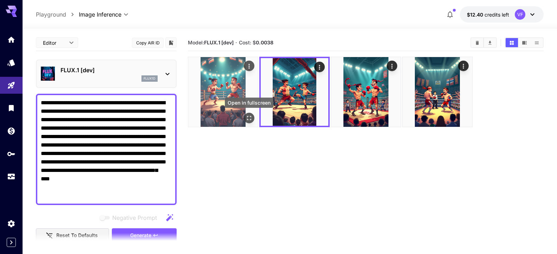
click at [249, 118] on icon "Open in fullscreen" at bounding box center [249, 117] width 7 height 7
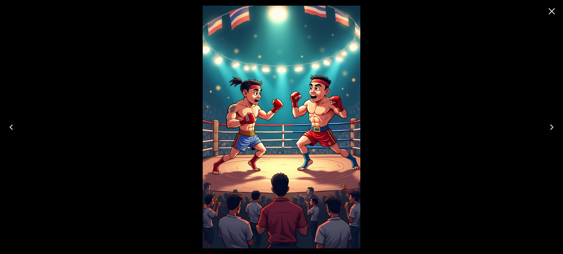
click at [556, 17] on button "Close" at bounding box center [551, 11] width 17 height 17
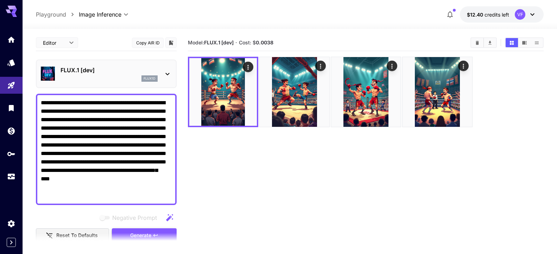
click at [141, 229] on button "Generate" at bounding box center [144, 235] width 65 height 14
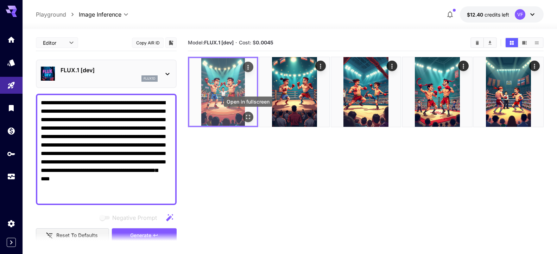
click at [244, 112] on div "Open in fullscreen" at bounding box center [248, 117] width 11 height 11
click at [246, 115] on icon "Open in fullscreen" at bounding box center [248, 117] width 4 height 4
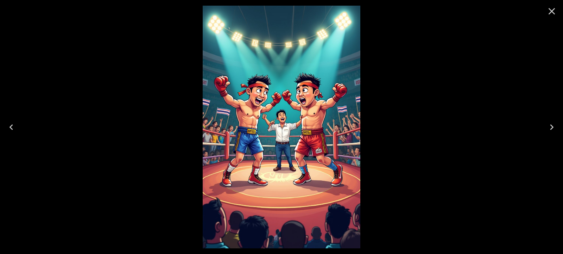
click at [552, 13] on icon "Close" at bounding box center [551, 11] width 11 height 11
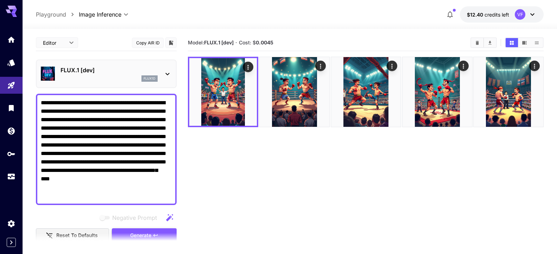
click at [138, 229] on button "Generate" at bounding box center [144, 235] width 65 height 14
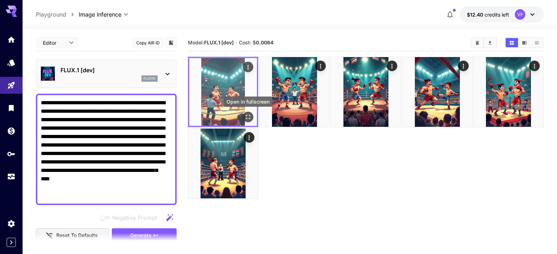
click at [246, 118] on icon "Open in fullscreen" at bounding box center [247, 116] width 7 height 7
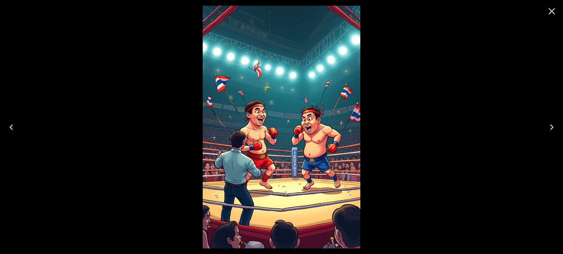
click at [548, 8] on icon "Close" at bounding box center [551, 11] width 11 height 11
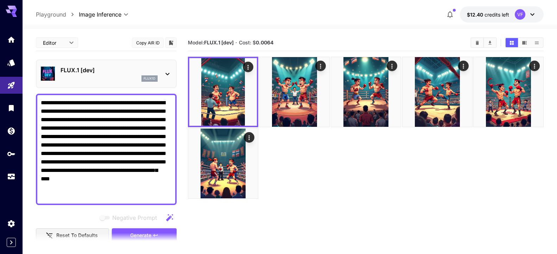
click at [131, 231] on span "Generate" at bounding box center [140, 235] width 21 height 9
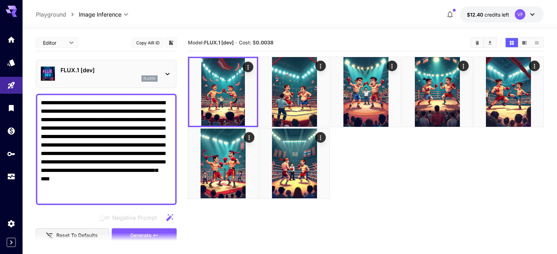
click at [131, 231] on span "Generate" at bounding box center [140, 235] width 21 height 9
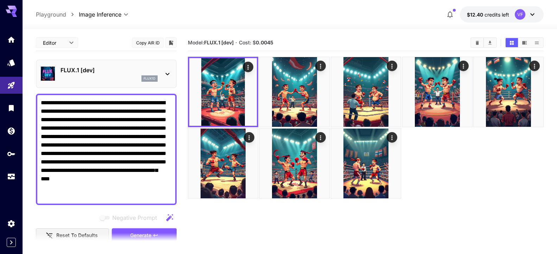
click at [131, 231] on span "Generate" at bounding box center [140, 235] width 21 height 9
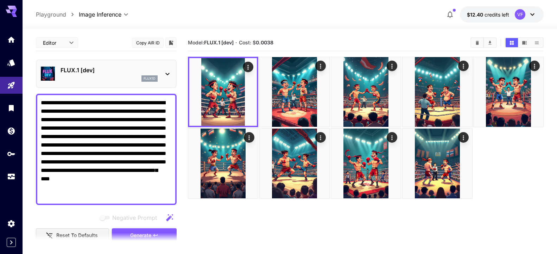
click at [131, 231] on span "Generate" at bounding box center [140, 235] width 21 height 9
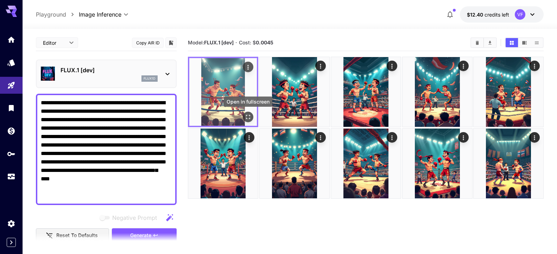
click at [249, 117] on icon "Open in fullscreen" at bounding box center [247, 116] width 7 height 7
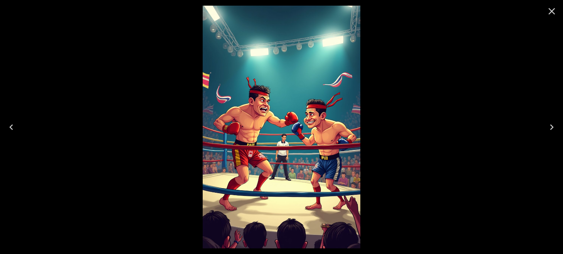
click at [552, 123] on icon "Next" at bounding box center [551, 126] width 11 height 11
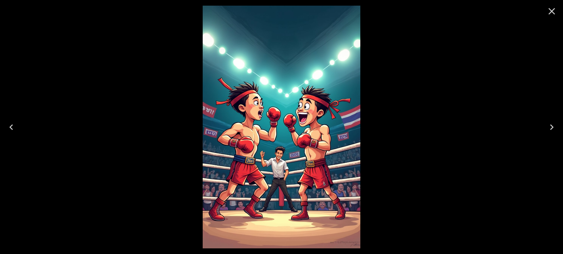
click at [553, 11] on icon "Close" at bounding box center [551, 11] width 11 height 11
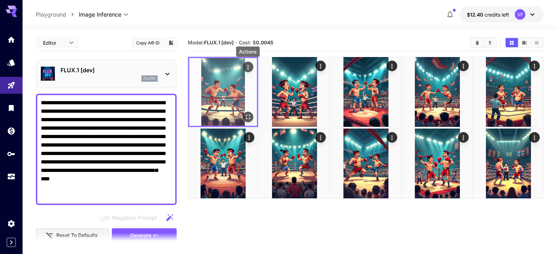
click at [250, 66] on icon "Actions" at bounding box center [247, 67] width 7 height 7
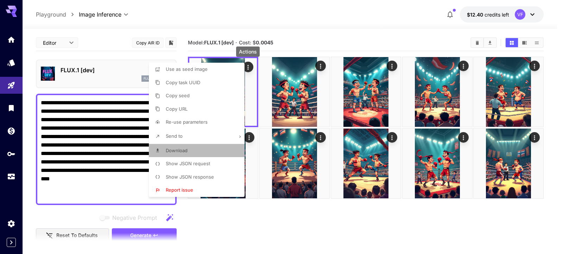
click at [186, 149] on span "Download" at bounding box center [177, 150] width 22 height 6
click at [188, 148] on span "Download" at bounding box center [179, 150] width 22 height 6
click at [75, 108] on div at bounding box center [281, 127] width 563 height 254
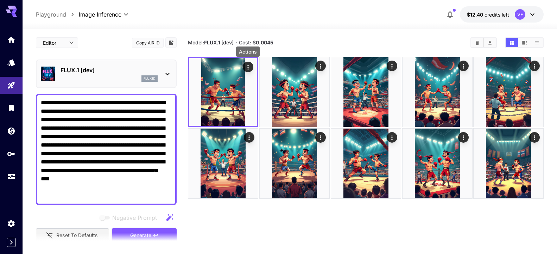
click at [126, 112] on textarea "**********" at bounding box center [103, 148] width 125 height 101
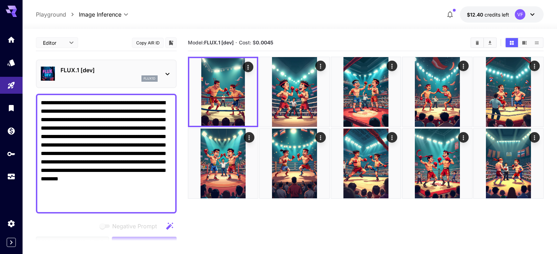
click at [57, 121] on textarea "**********" at bounding box center [103, 153] width 125 height 110
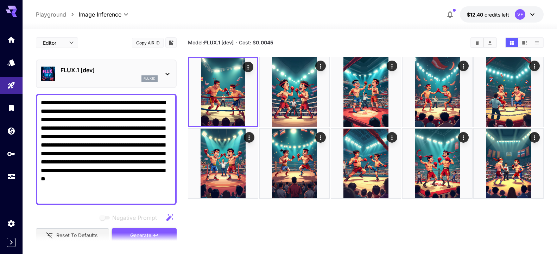
click at [130, 231] on span "Generate" at bounding box center [140, 235] width 21 height 9
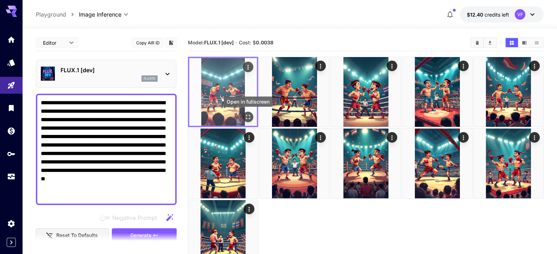
click at [243, 112] on div "Open in fullscreen" at bounding box center [248, 117] width 11 height 11
click at [248, 115] on icon "Open in fullscreen" at bounding box center [247, 116] width 7 height 7
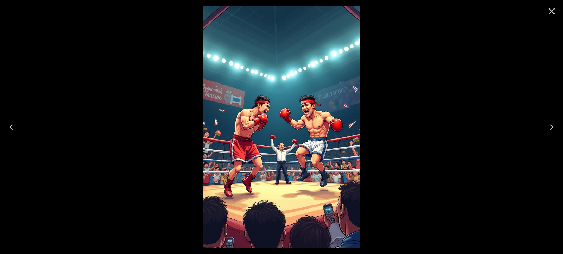
click at [551, 9] on icon "Close" at bounding box center [551, 11] width 11 height 11
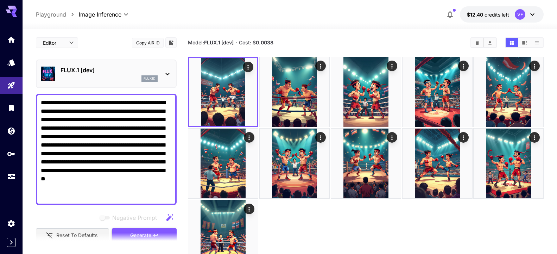
click at [137, 230] on button "Generate" at bounding box center [144, 235] width 65 height 14
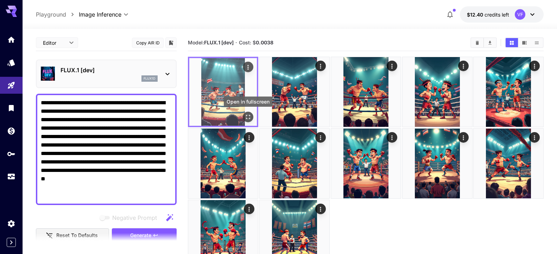
click at [250, 116] on icon "Open in fullscreen" at bounding box center [247, 116] width 7 height 7
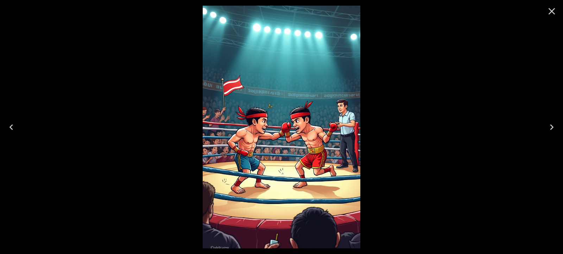
click at [554, 14] on icon "Close" at bounding box center [551, 11] width 11 height 11
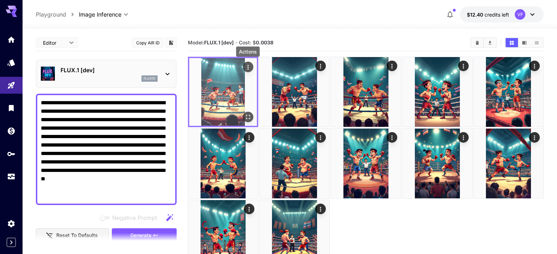
click at [247, 64] on icon "Actions" at bounding box center [247, 67] width 7 height 7
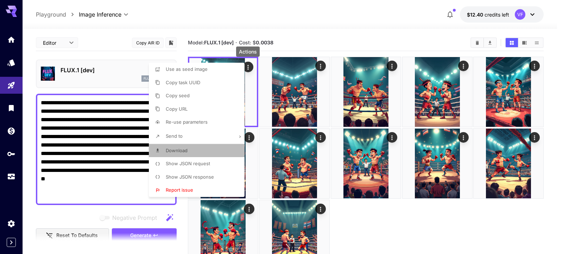
click at [178, 153] on p "Download" at bounding box center [177, 150] width 22 height 7
click at [135, 231] on div at bounding box center [281, 127] width 563 height 254
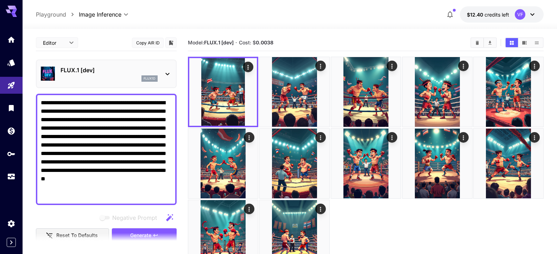
click at [135, 231] on span "Generate" at bounding box center [140, 235] width 21 height 9
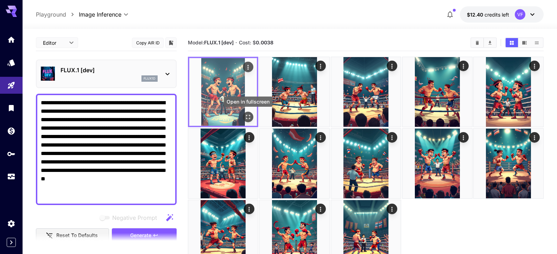
click at [249, 116] on icon "Open in fullscreen" at bounding box center [247, 116] width 7 height 7
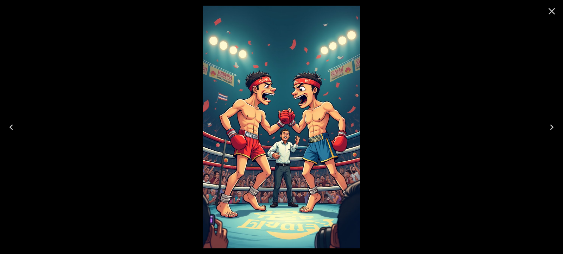
click at [549, 11] on icon "Close" at bounding box center [551, 11] width 11 height 11
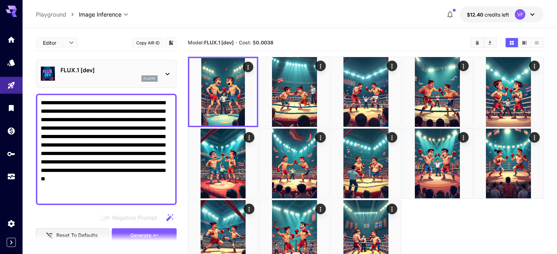
click at [151, 231] on button "Generate" at bounding box center [144, 235] width 65 height 14
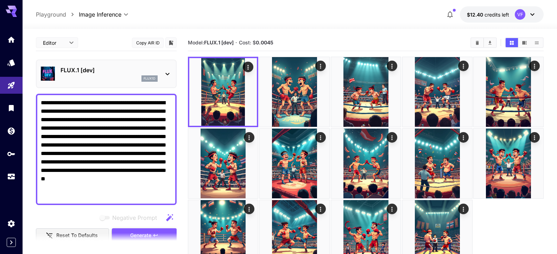
click at [151, 231] on button "Generate" at bounding box center [144, 235] width 65 height 14
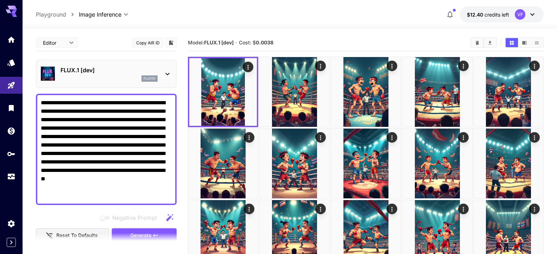
click at [151, 231] on button "Generate" at bounding box center [144, 235] width 65 height 14
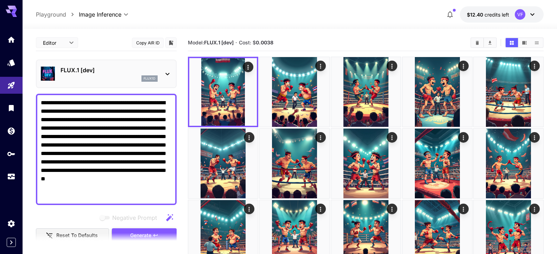
click at [151, 231] on button "Generate" at bounding box center [144, 235] width 65 height 14
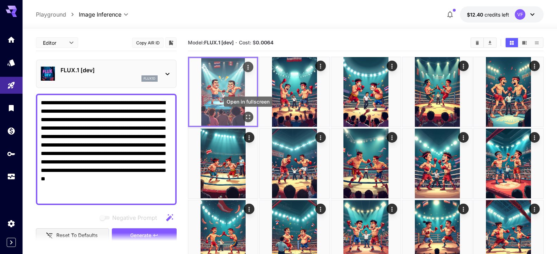
click at [247, 115] on icon "Open in fullscreen" at bounding box center [247, 116] width 7 height 7
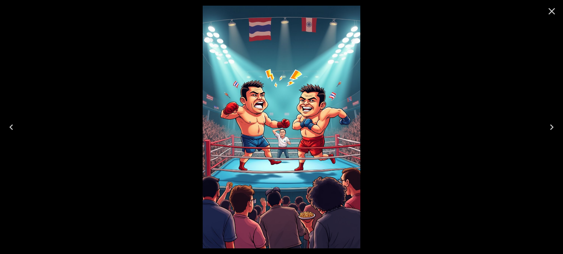
click at [552, 11] on icon "Close" at bounding box center [551, 11] width 7 height 7
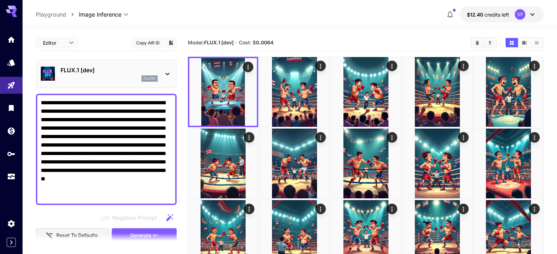
click at [139, 230] on button "Generate" at bounding box center [144, 235] width 65 height 14
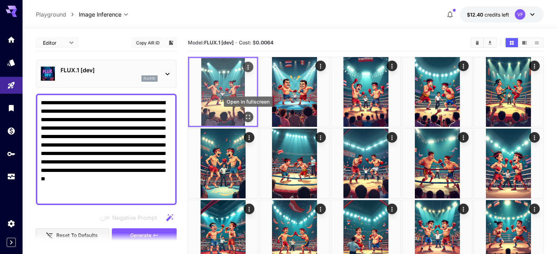
click at [247, 116] on icon "Open in fullscreen" at bounding box center [247, 116] width 7 height 7
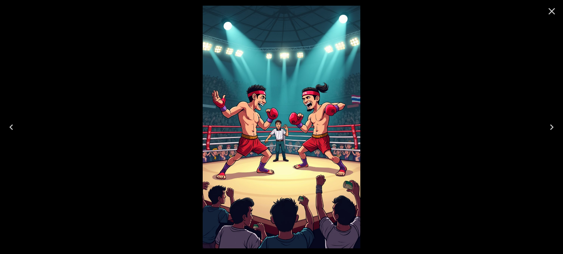
click at [548, 9] on icon "Close" at bounding box center [551, 11] width 11 height 11
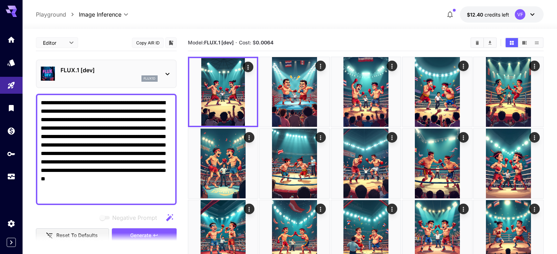
drag, startPoint x: 142, startPoint y: 197, endPoint x: 27, endPoint y: 86, distance: 160.0
click at [41, 98] on textarea "**********" at bounding box center [103, 148] width 125 height 101
paste textarea
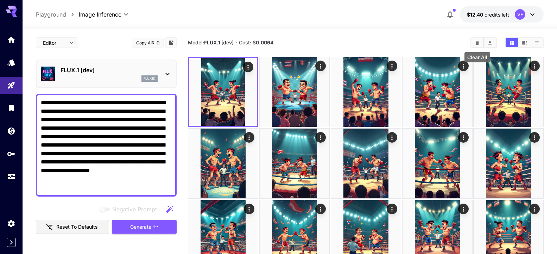
click at [478, 42] on icon "Clear All" at bounding box center [477, 42] width 3 height 4
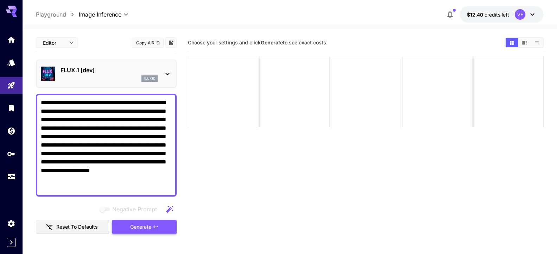
click at [144, 225] on span "Generate" at bounding box center [140, 226] width 21 height 9
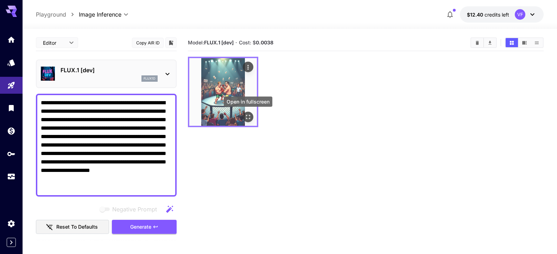
click at [250, 115] on icon "Open in fullscreen" at bounding box center [248, 117] width 4 height 4
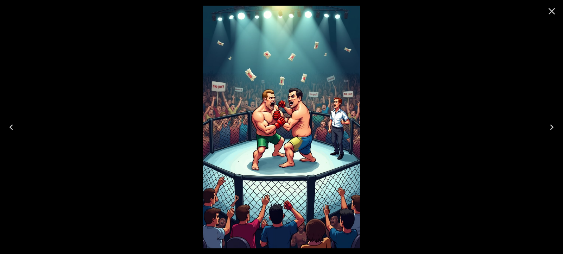
click at [551, 13] on icon "Close" at bounding box center [551, 11] width 11 height 11
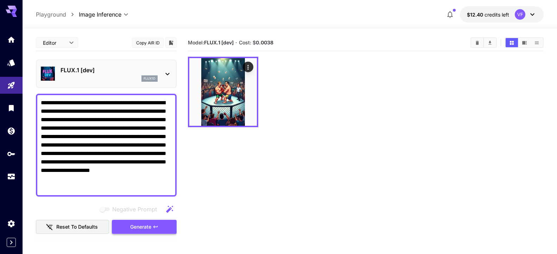
click at [138, 224] on span "Generate" at bounding box center [140, 226] width 21 height 9
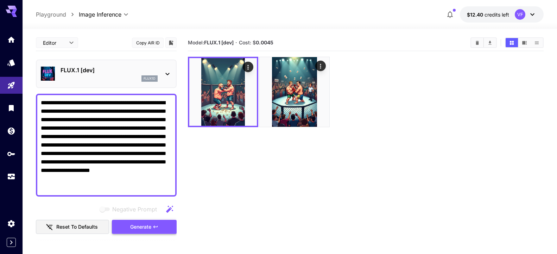
click at [138, 224] on span "Generate" at bounding box center [140, 226] width 21 height 9
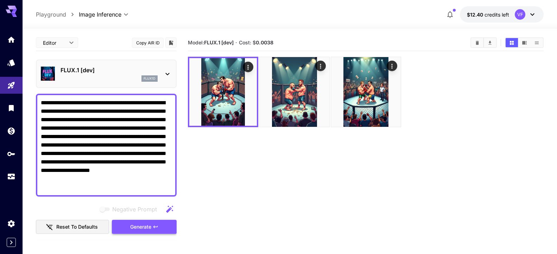
click at [138, 224] on span "Generate" at bounding box center [140, 226] width 21 height 9
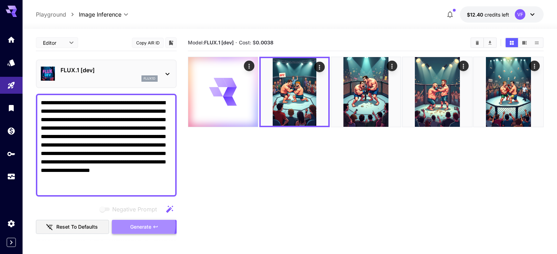
click at [138, 224] on span "Generate" at bounding box center [140, 226] width 21 height 9
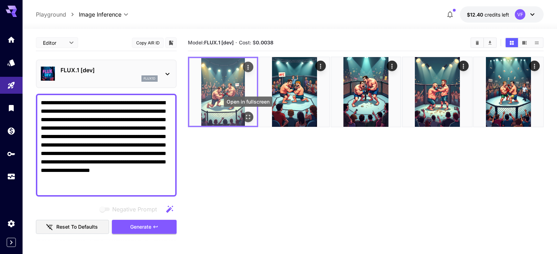
click at [248, 119] on icon "Open in fullscreen" at bounding box center [247, 116] width 7 height 7
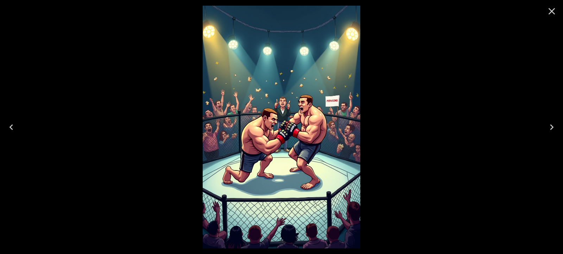
click at [551, 8] on icon "Close" at bounding box center [551, 11] width 11 height 11
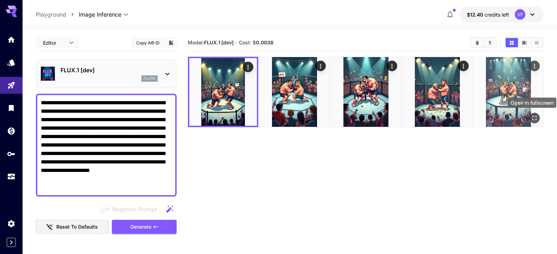
click at [536, 117] on icon "Open in fullscreen" at bounding box center [534, 118] width 4 height 4
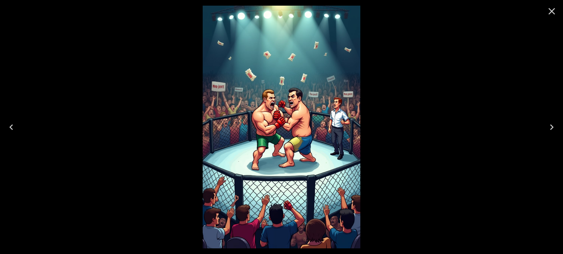
click at [549, 8] on icon "Close" at bounding box center [551, 11] width 11 height 11
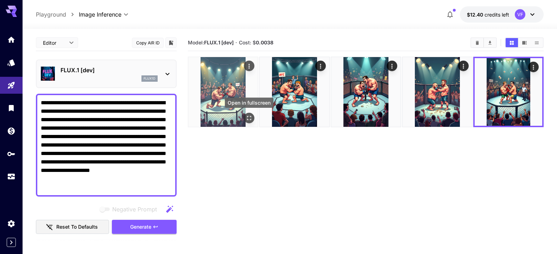
click at [246, 119] on icon "Open in fullscreen" at bounding box center [249, 117] width 7 height 7
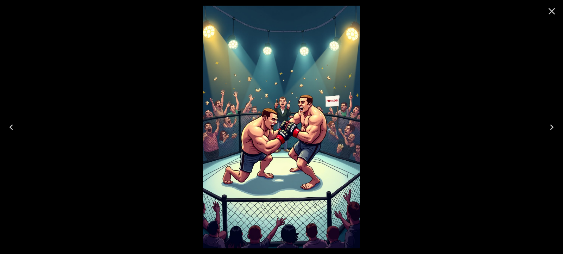
click at [548, 10] on icon "Close" at bounding box center [551, 11] width 11 height 11
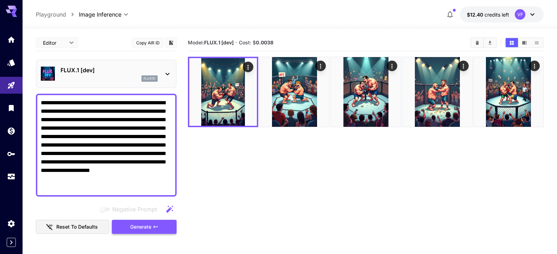
click at [130, 227] on span "Generate" at bounding box center [140, 226] width 21 height 9
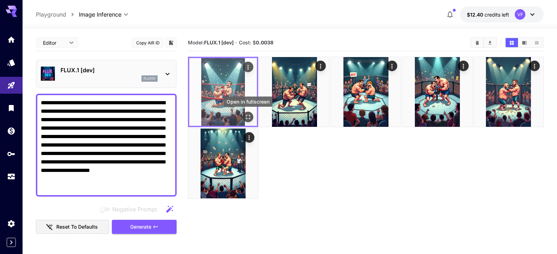
click at [251, 116] on icon "Open in fullscreen" at bounding box center [247, 116] width 7 height 7
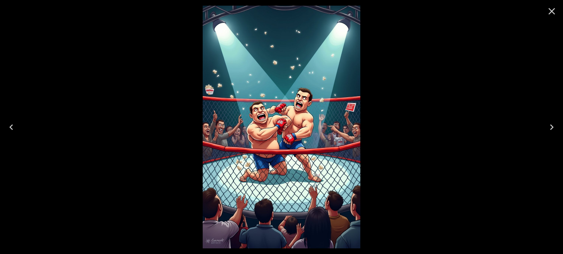
click at [553, 8] on icon "Close" at bounding box center [551, 11] width 11 height 11
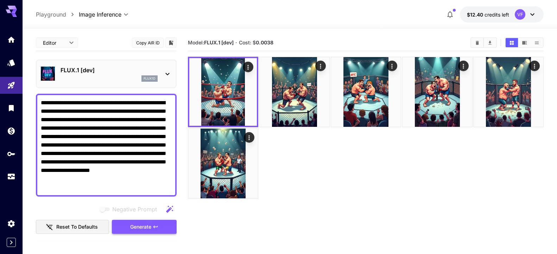
click at [137, 229] on span "Generate" at bounding box center [140, 226] width 21 height 9
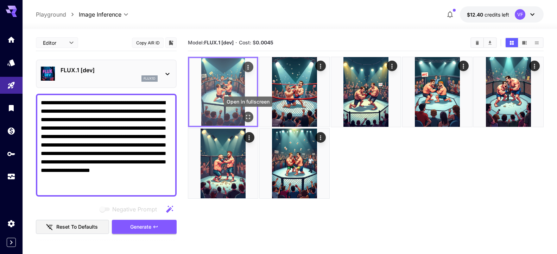
click at [249, 116] on icon "Open in fullscreen" at bounding box center [247, 116] width 7 height 7
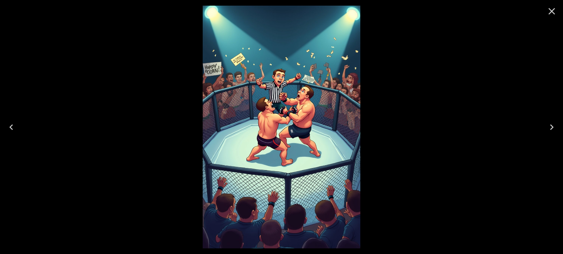
click at [552, 15] on icon "Close" at bounding box center [551, 11] width 11 height 11
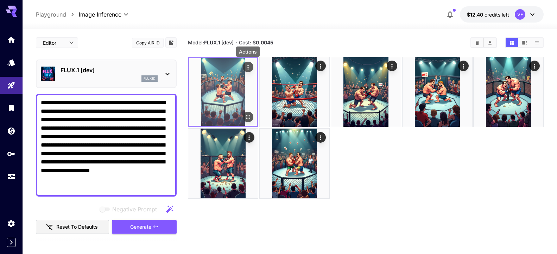
click at [246, 65] on icon "Actions" at bounding box center [247, 67] width 7 height 7
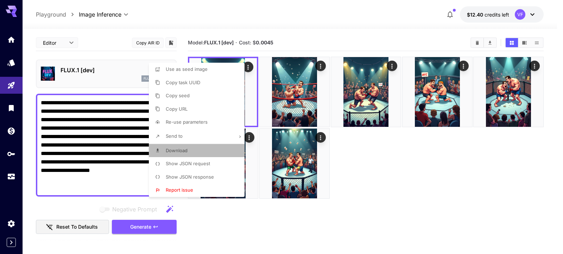
click at [177, 148] on span "Download" at bounding box center [177, 150] width 22 height 6
click at [216, 13] on div at bounding box center [281, 127] width 563 height 254
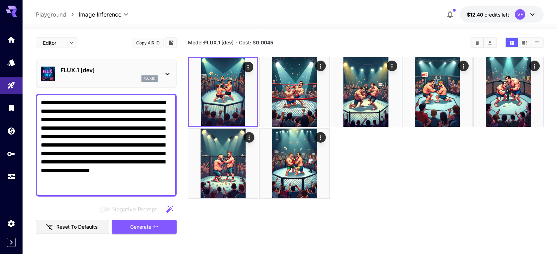
click at [41, 110] on textarea "**********" at bounding box center [103, 144] width 125 height 93
click at [151, 102] on textarea "**********" at bounding box center [103, 144] width 125 height 93
click at [115, 179] on textarea "**********" at bounding box center [103, 144] width 125 height 93
click at [103, 155] on textarea "**********" at bounding box center [103, 144] width 125 height 93
click at [139, 128] on textarea "**********" at bounding box center [103, 144] width 125 height 93
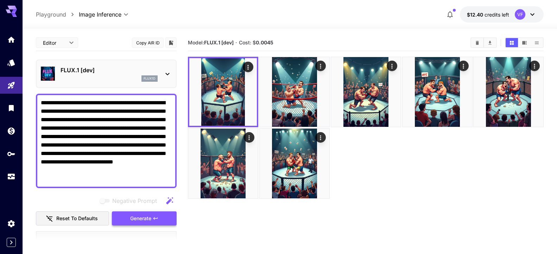
type textarea "**********"
click at [130, 215] on span "Generate" at bounding box center [140, 218] width 21 height 9
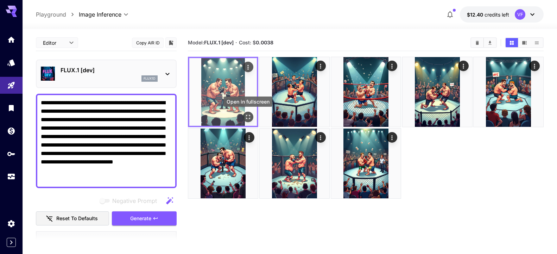
click at [249, 116] on icon "Open in fullscreen" at bounding box center [247, 116] width 7 height 7
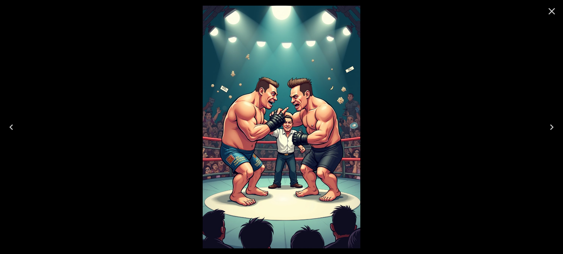
click at [549, 9] on icon "Close" at bounding box center [551, 11] width 7 height 7
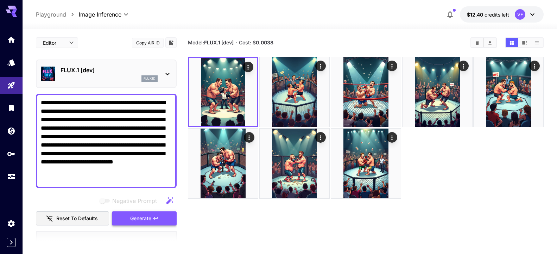
click at [139, 217] on span "Generate" at bounding box center [140, 218] width 21 height 9
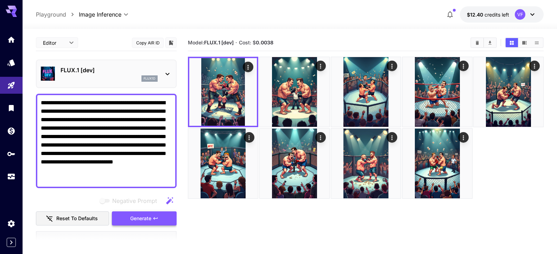
click at [139, 217] on span "Generate" at bounding box center [140, 218] width 21 height 9
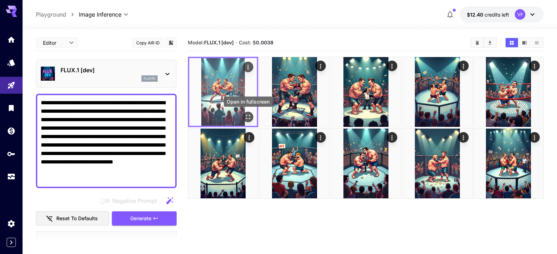
click at [244, 116] on icon "Open in fullscreen" at bounding box center [247, 116] width 7 height 7
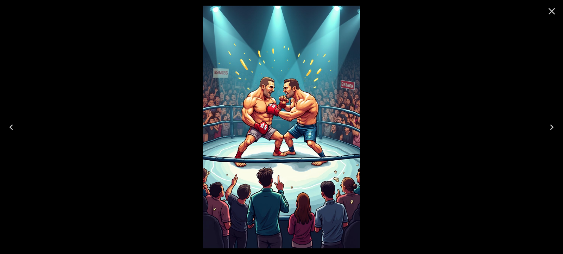
click at [551, 11] on icon "Close" at bounding box center [551, 11] width 11 height 11
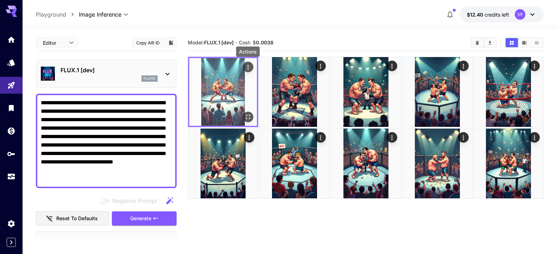
click at [245, 66] on icon "Actions" at bounding box center [247, 67] width 7 height 7
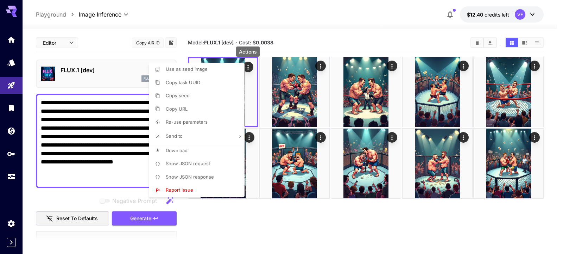
click at [181, 147] on p "Download" at bounding box center [177, 150] width 22 height 7
